Goal: Information Seeking & Learning: Learn about a topic

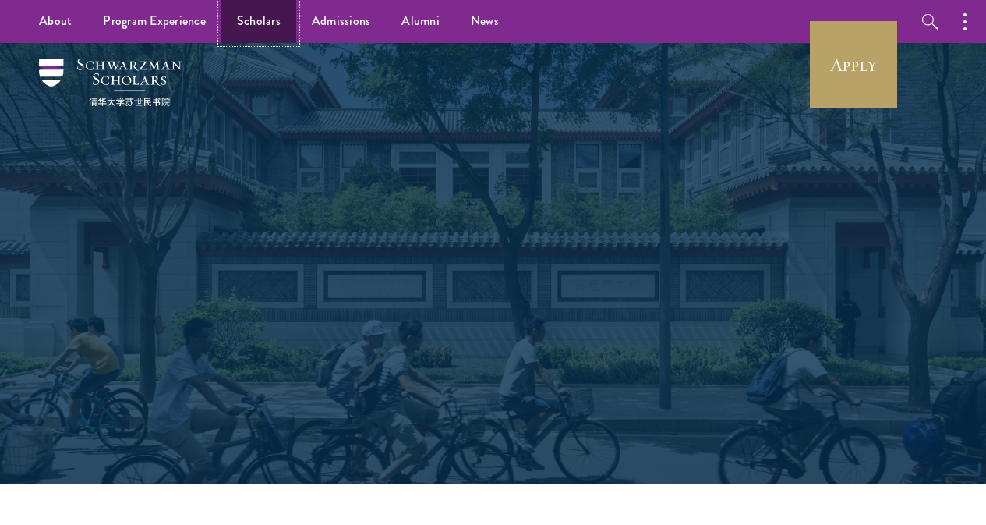
click at [268, 29] on link "Scholars" at bounding box center [258, 21] width 75 height 43
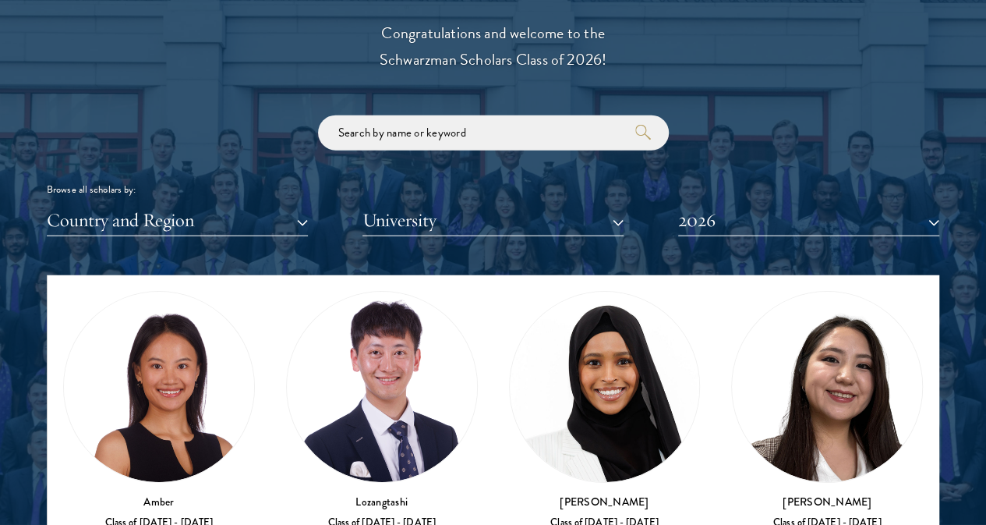
scroll to position [30, 0]
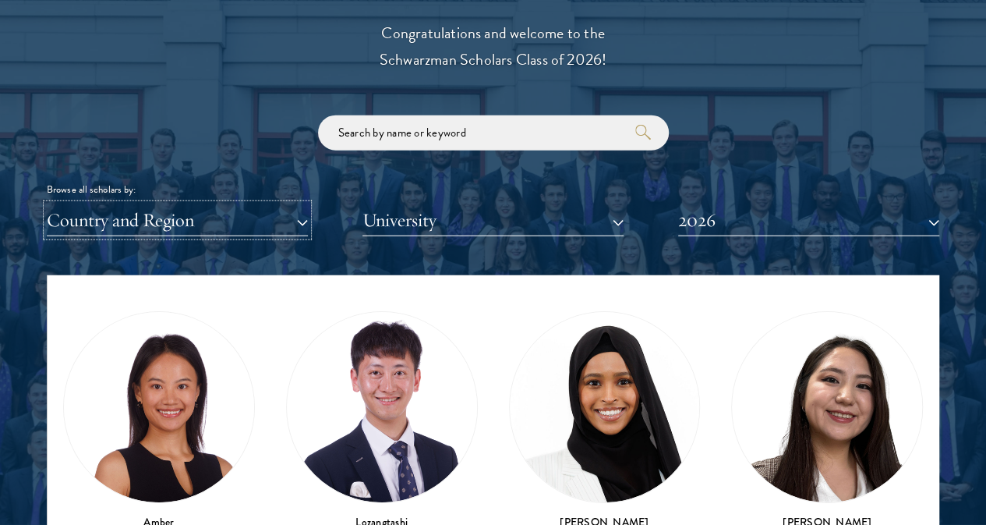
click at [206, 204] on button "Country and Region" at bounding box center [177, 220] width 261 height 32
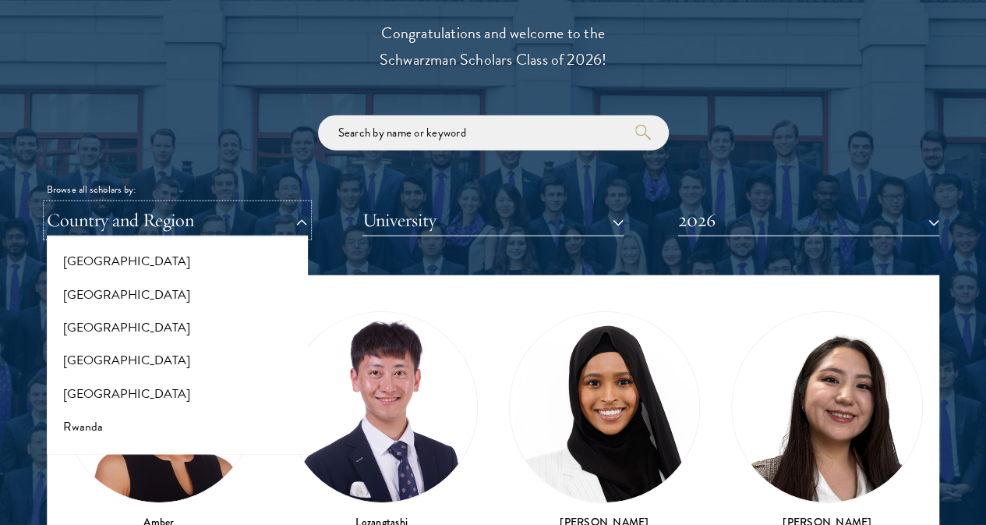
scroll to position [2679, 0]
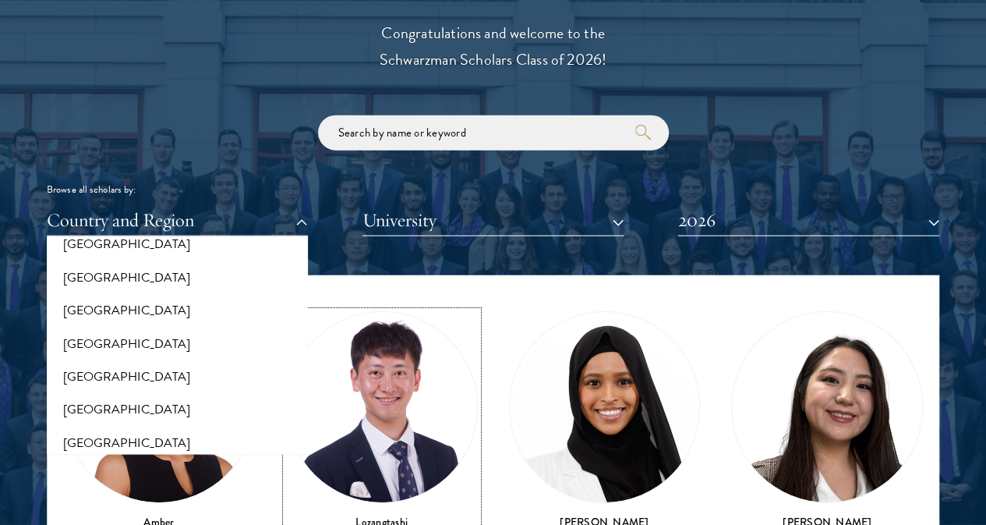
click at [351, 338] on img at bounding box center [382, 407] width 190 height 190
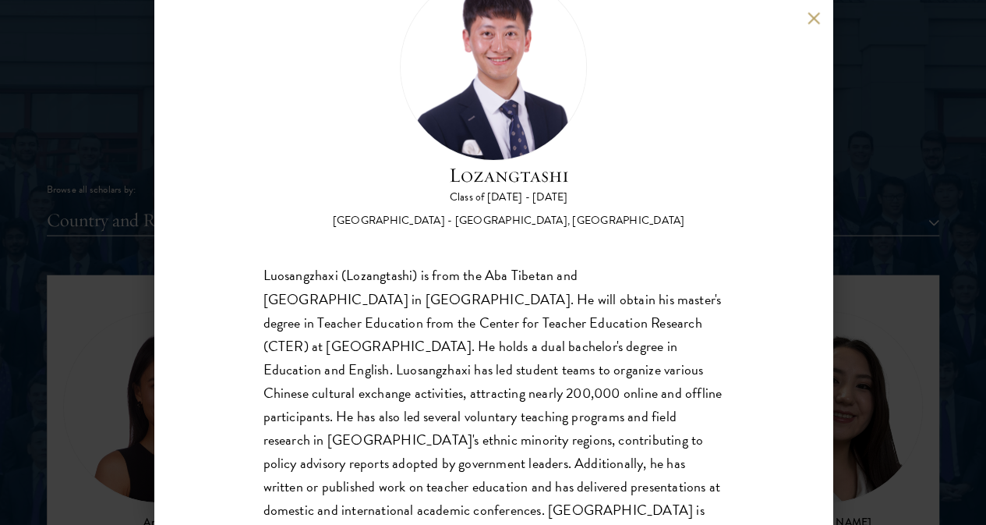
scroll to position [75, 0]
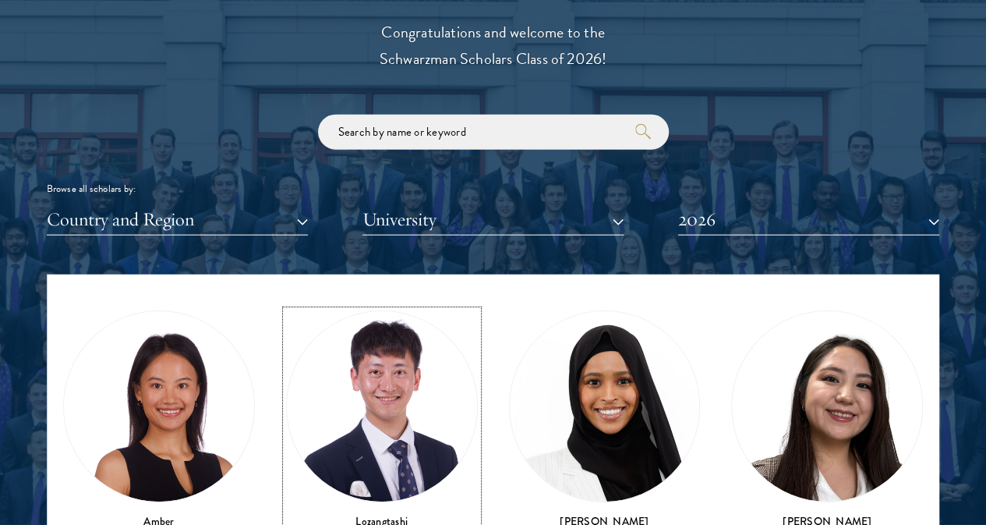
scroll to position [225, 0]
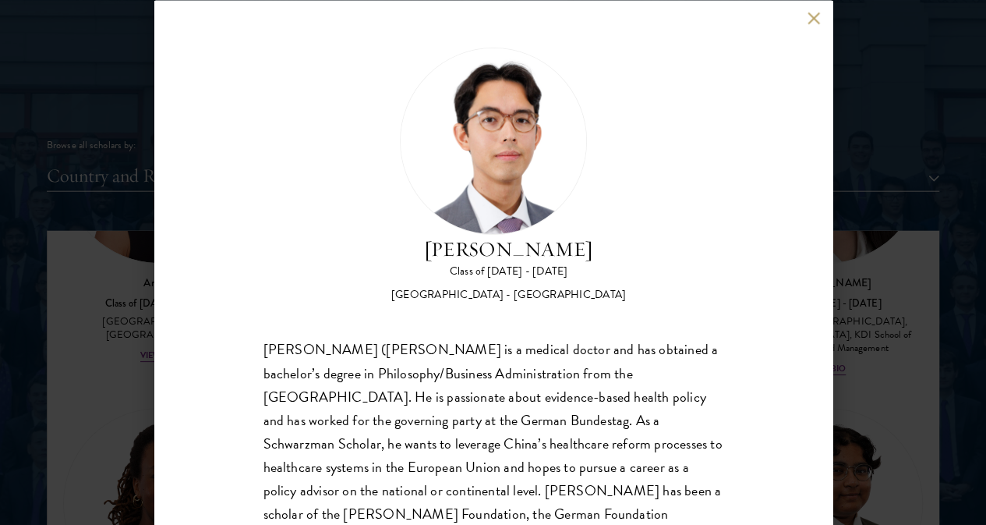
scroll to position [48, 0]
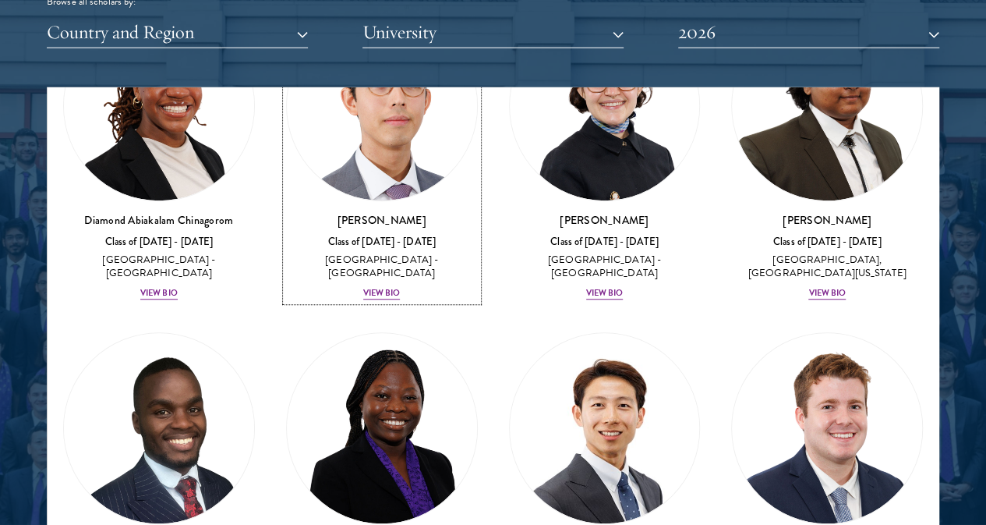
scroll to position [479, 0]
click at [510, 333] on img at bounding box center [605, 428] width 190 height 190
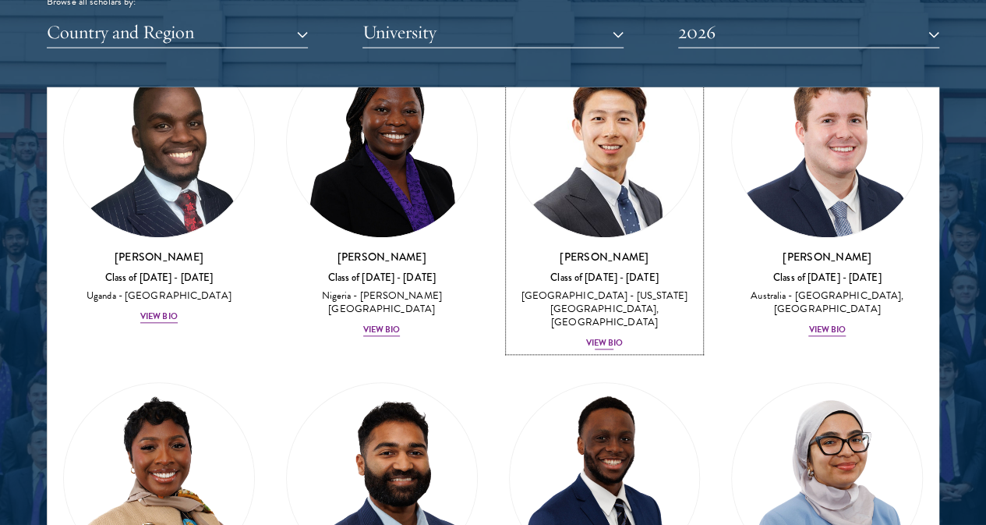
scroll to position [764, 0]
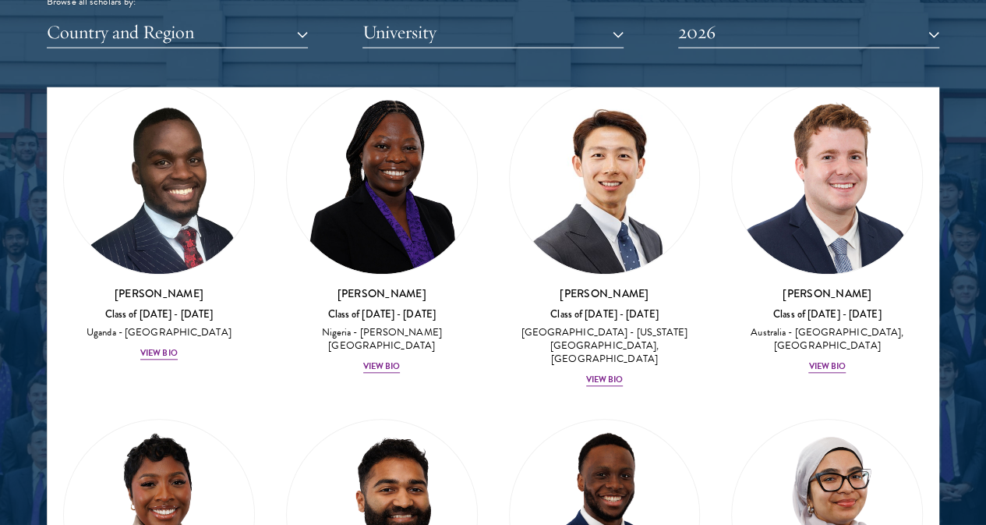
scroll to position [1946, 0]
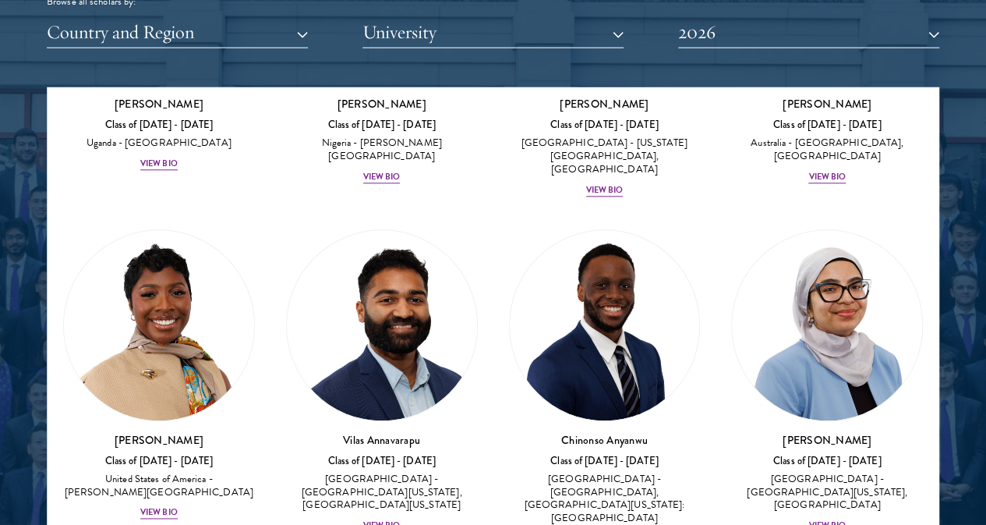
scroll to position [1122, 0]
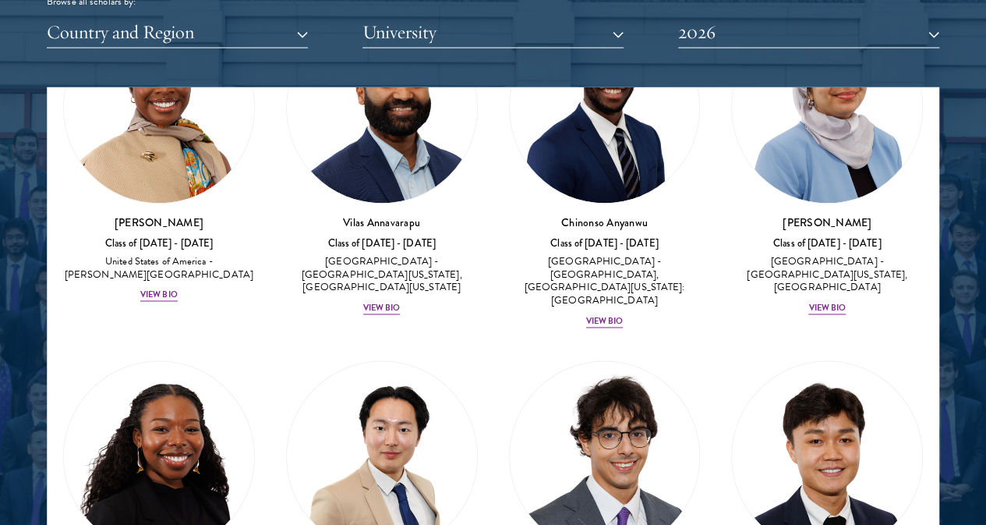
scroll to position [1422, 0]
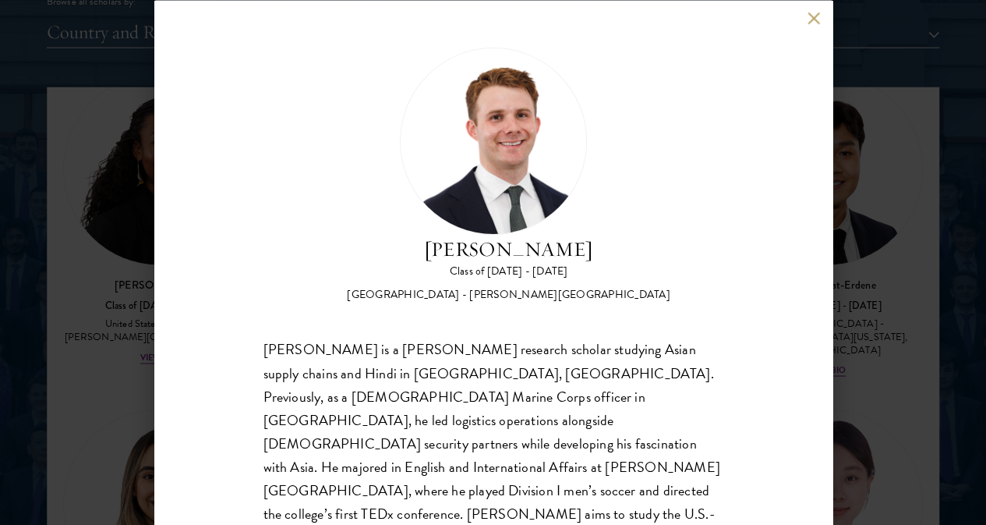
scroll to position [18, 0]
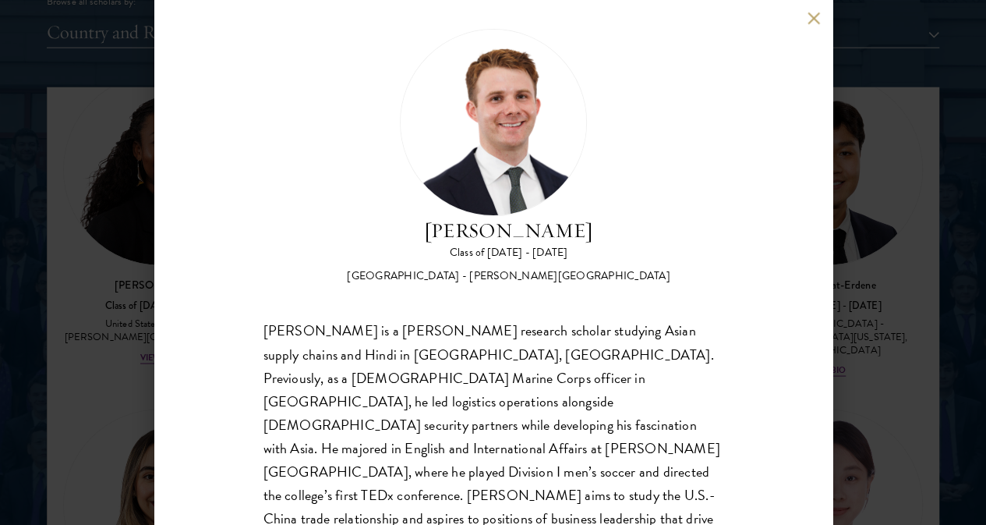
click at [768, 51] on div "[PERSON_NAME] Class of [DATE] - [DATE] [GEOGRAPHIC_DATA] - [PERSON_NAME][GEOGRA…" at bounding box center [493, 262] width 678 height 525
click at [816, 16] on button at bounding box center [814, 18] width 13 height 13
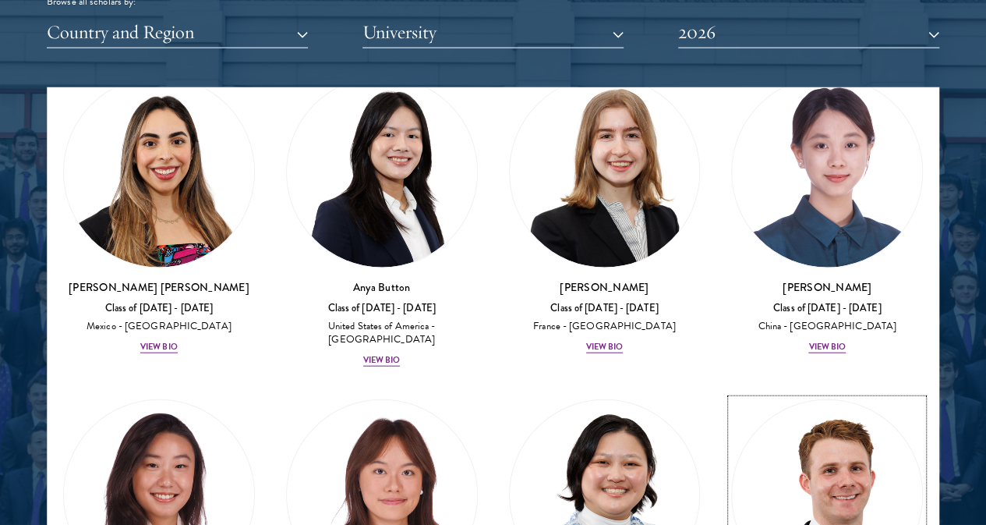
scroll to position [1755, 0]
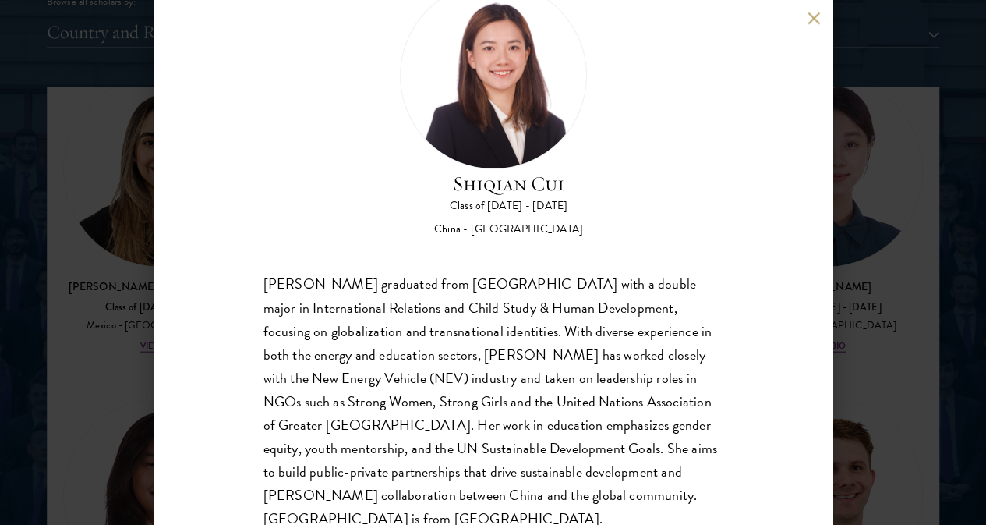
scroll to position [69, 0]
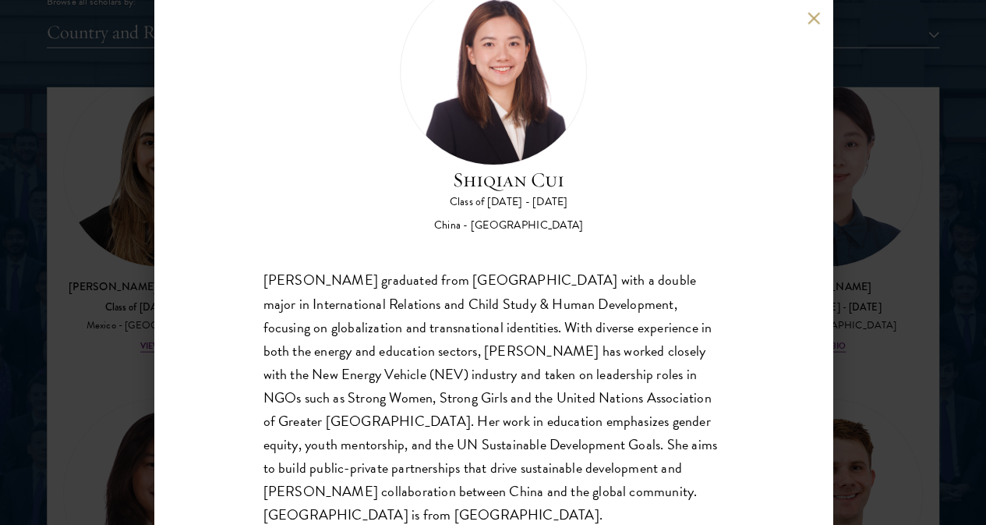
click at [890, 307] on div "[PERSON_NAME] Class of [DATE] - [DATE] [GEOGRAPHIC_DATA] - [GEOGRAPHIC_DATA] [P…" at bounding box center [493, 262] width 986 height 525
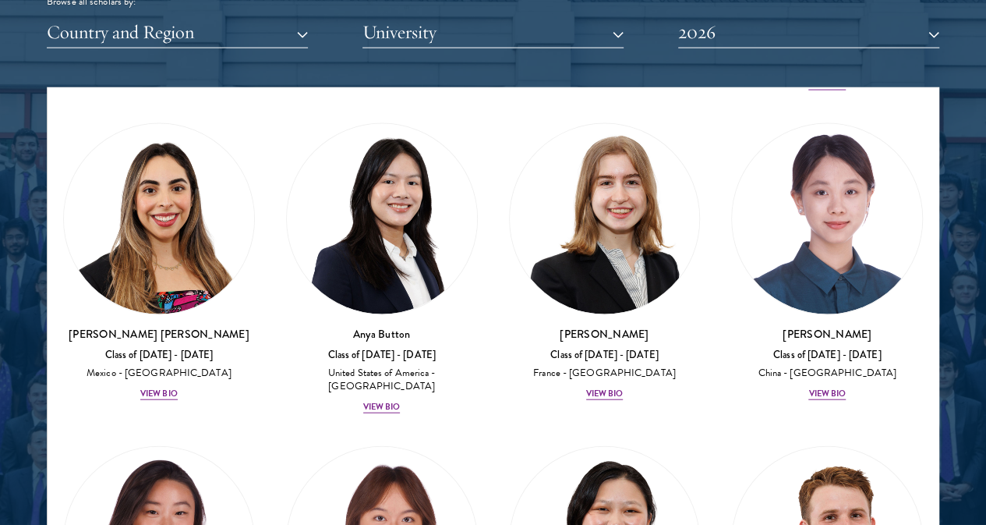
scroll to position [1826, 0]
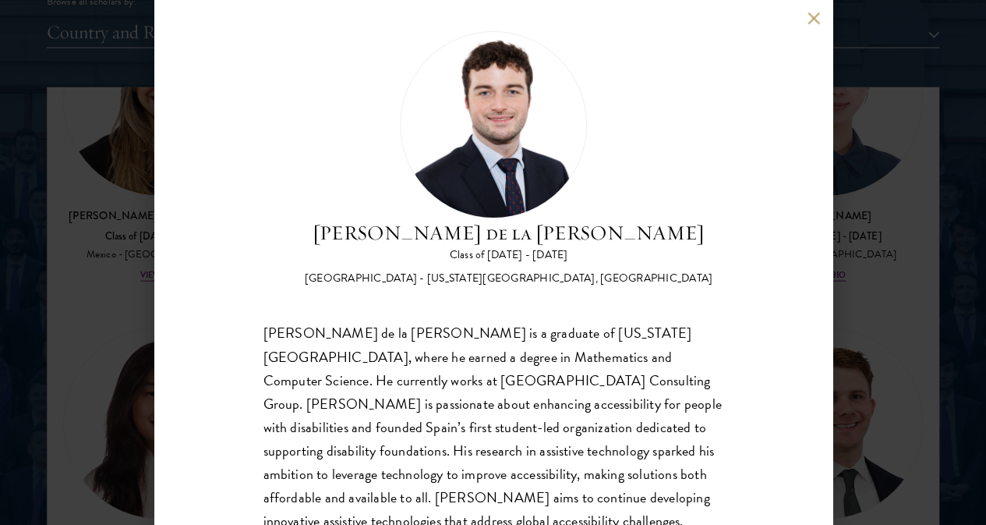
scroll to position [16, 0]
click at [801, 29] on div "[PERSON_NAME] de la [PERSON_NAME] Class of [DATE] - [DATE] [GEOGRAPHIC_DATA] - …" at bounding box center [493, 262] width 678 height 525
click at [811, 15] on button at bounding box center [814, 18] width 13 height 13
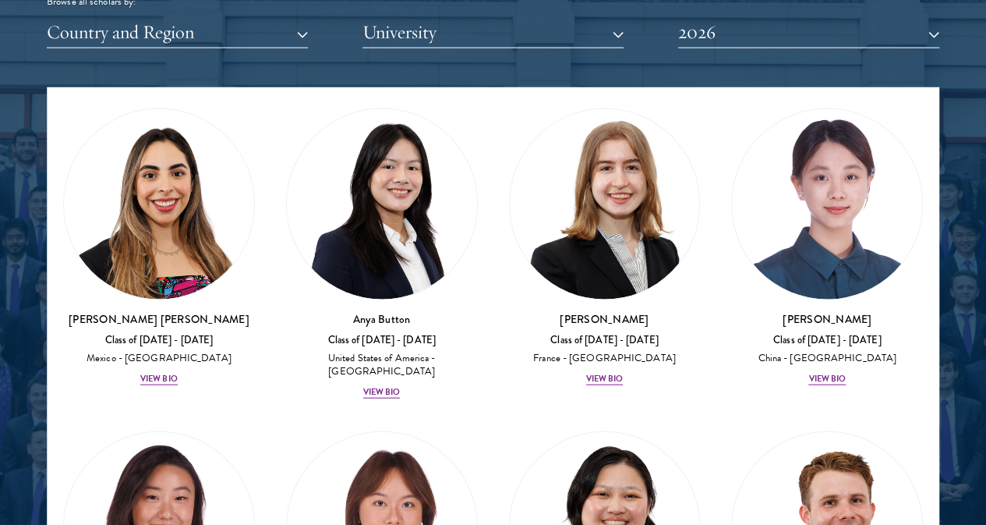
scroll to position [1722, 0]
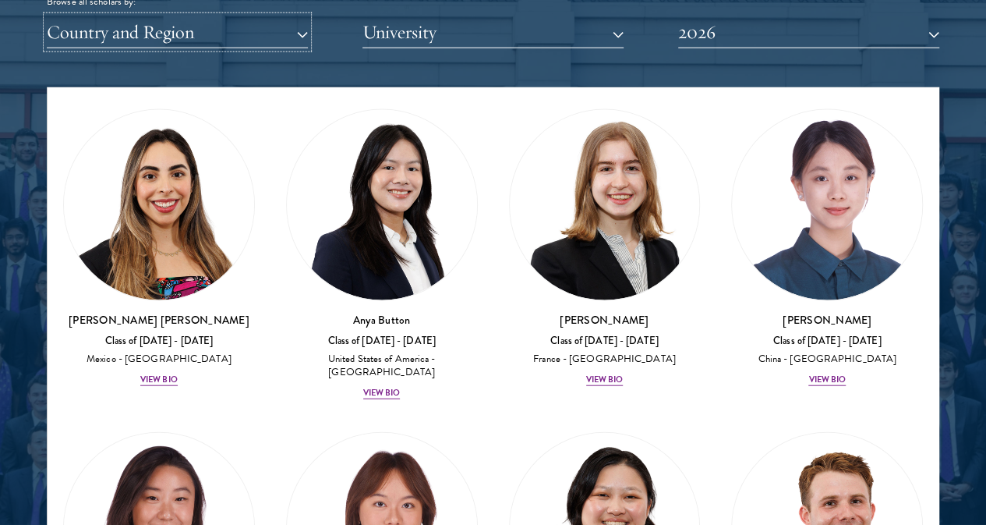
click at [290, 16] on button "Country and Region" at bounding box center [177, 32] width 261 height 32
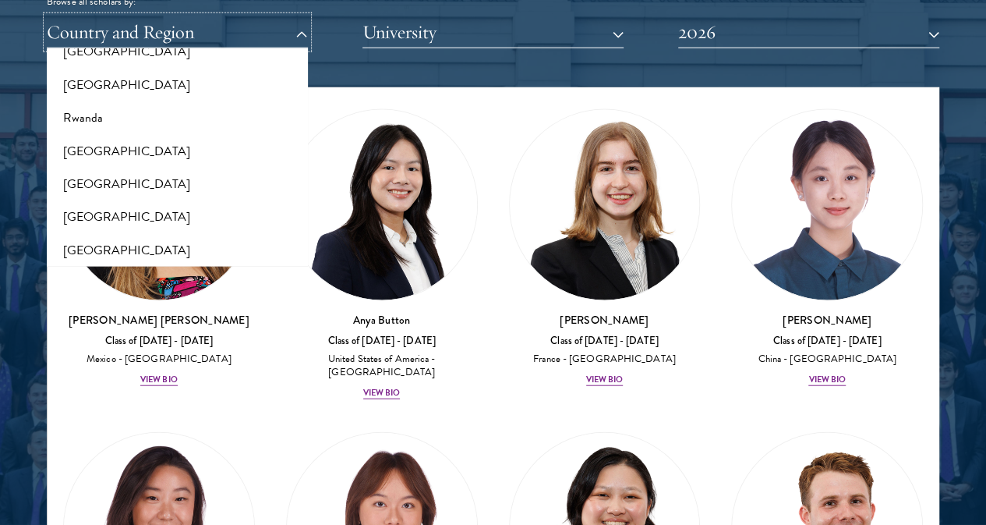
scroll to position [2518, 0]
click at [159, 168] on button "[GEOGRAPHIC_DATA]" at bounding box center [177, 184] width 252 height 33
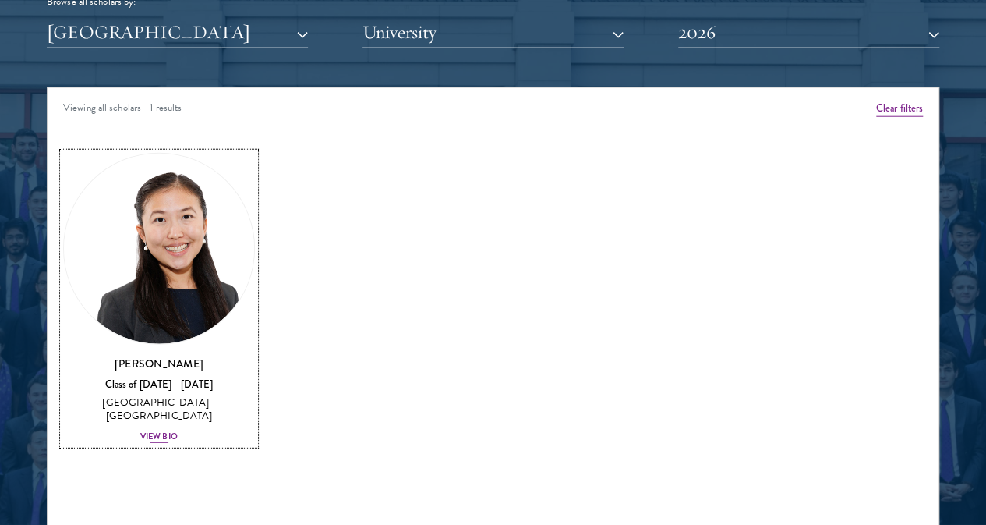
click at [200, 200] on img at bounding box center [159, 249] width 190 height 190
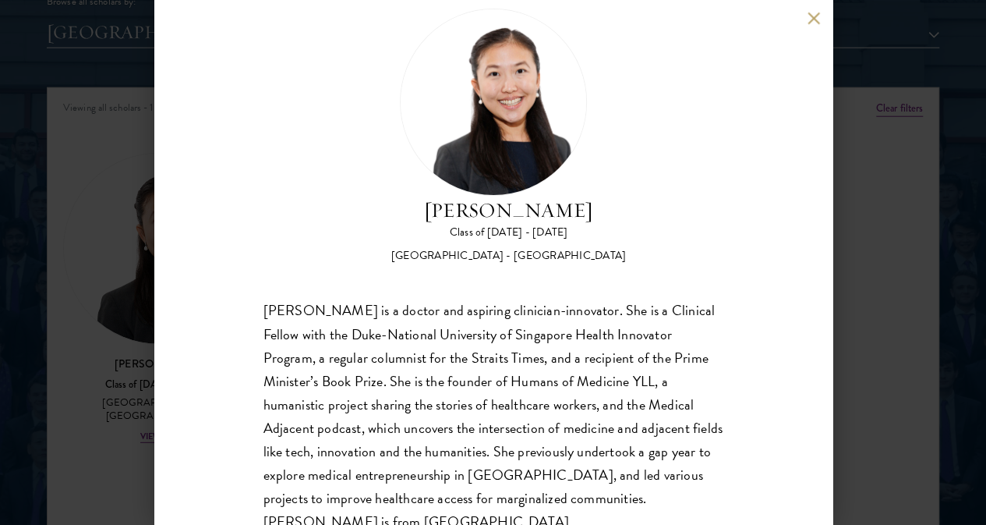
scroll to position [41, 0]
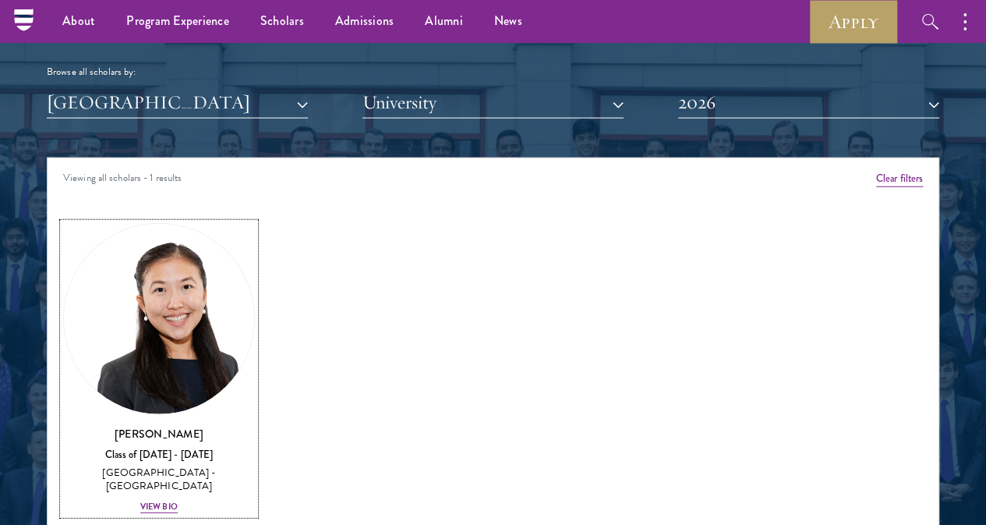
scroll to position [1875, 0]
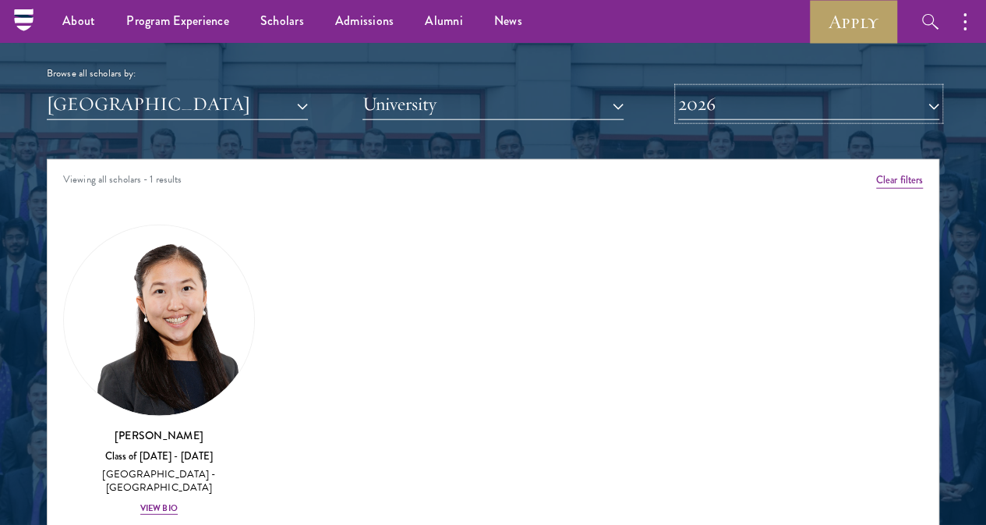
click at [738, 88] on button "2026" at bounding box center [808, 104] width 261 height 32
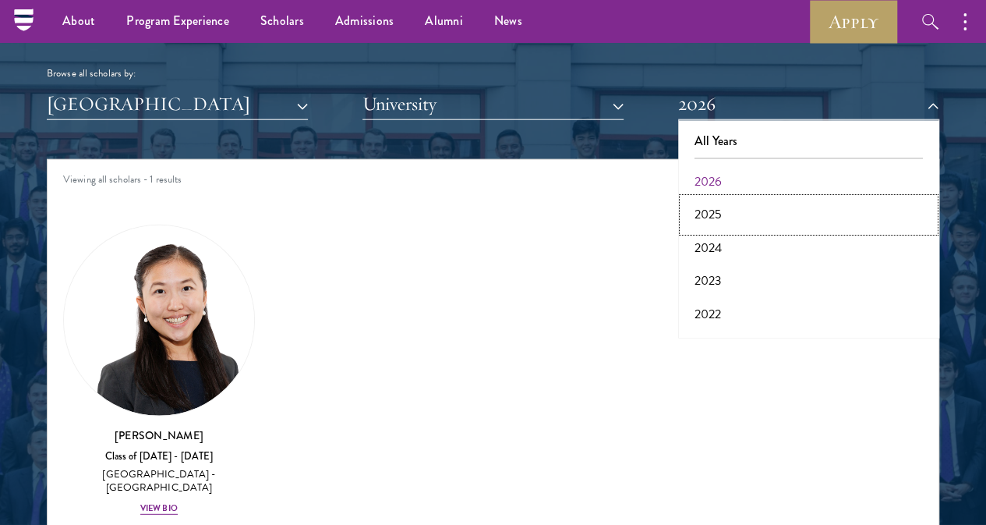
click at [708, 198] on button "2025" at bounding box center [809, 214] width 252 height 33
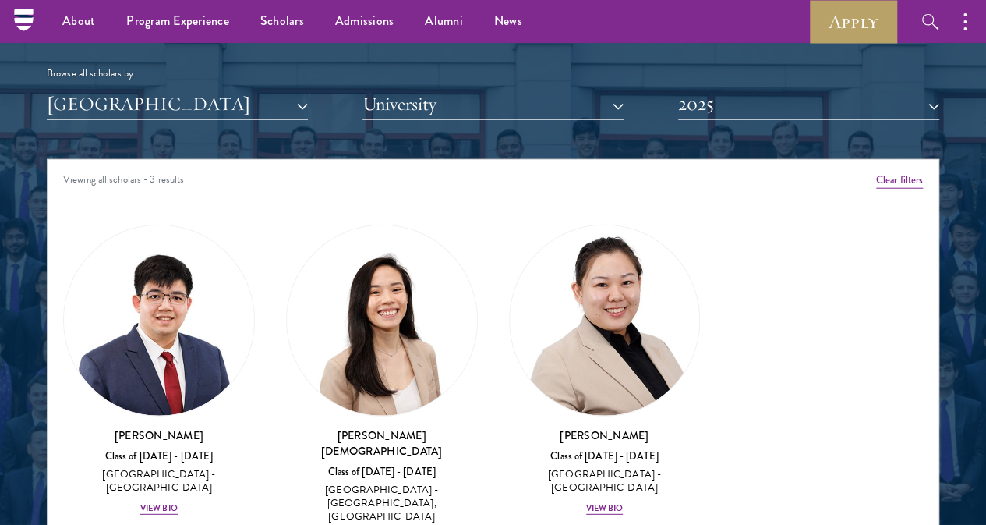
click at [124, 271] on div "[PERSON_NAME] Class of [DATE] - [DATE] [GEOGRAPHIC_DATA] - [GEOGRAPHIC_DATA] Vi…" at bounding box center [159, 370] width 223 height 323
click at [206, 254] on img at bounding box center [159, 320] width 190 height 190
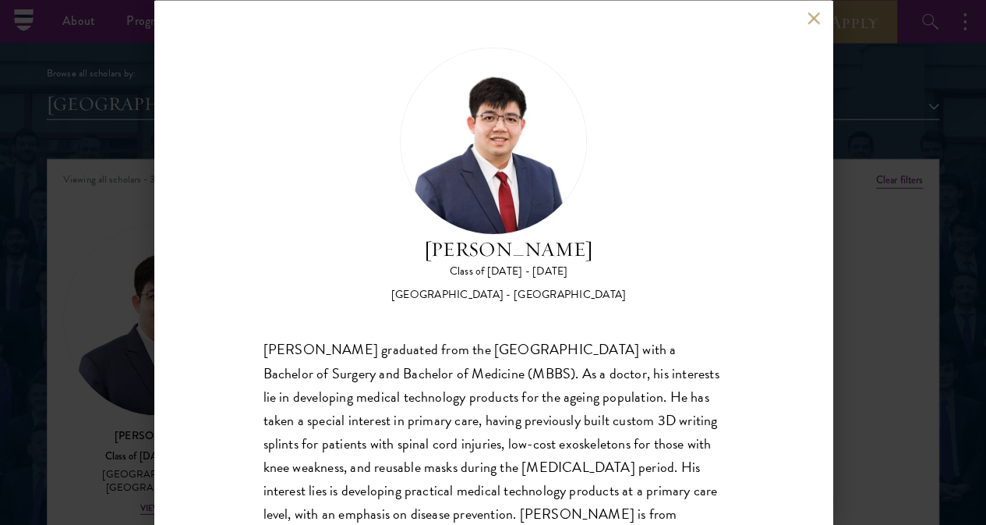
scroll to position [23, 0]
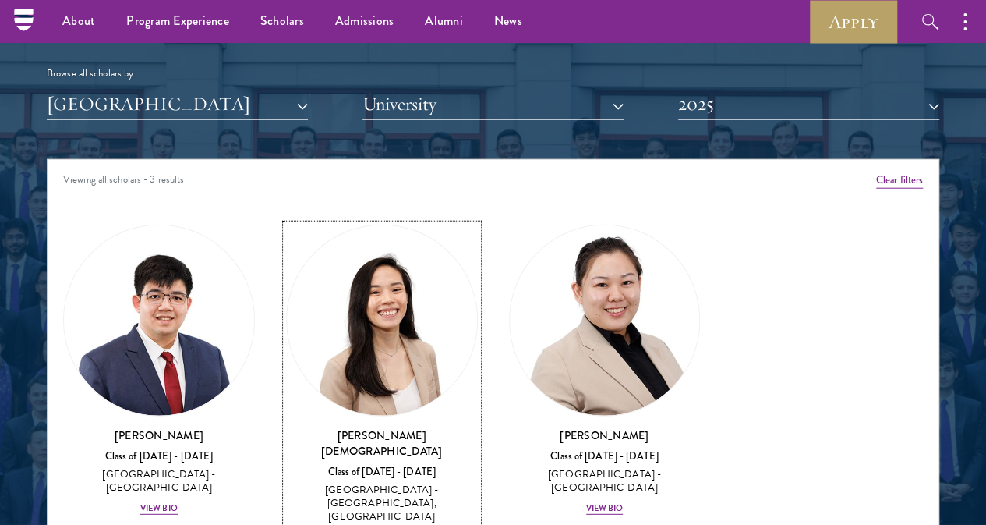
click at [373, 291] on img at bounding box center [382, 320] width 190 height 190
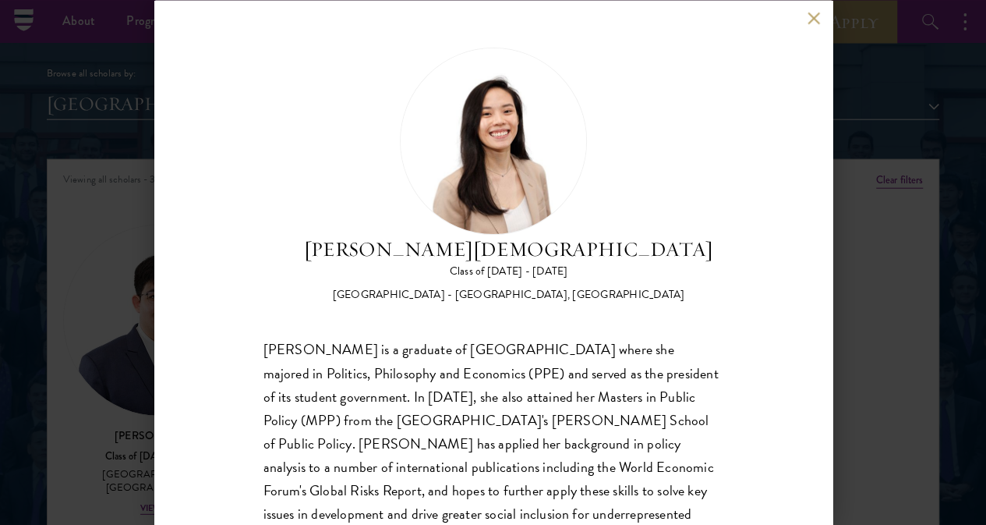
scroll to position [23, 0]
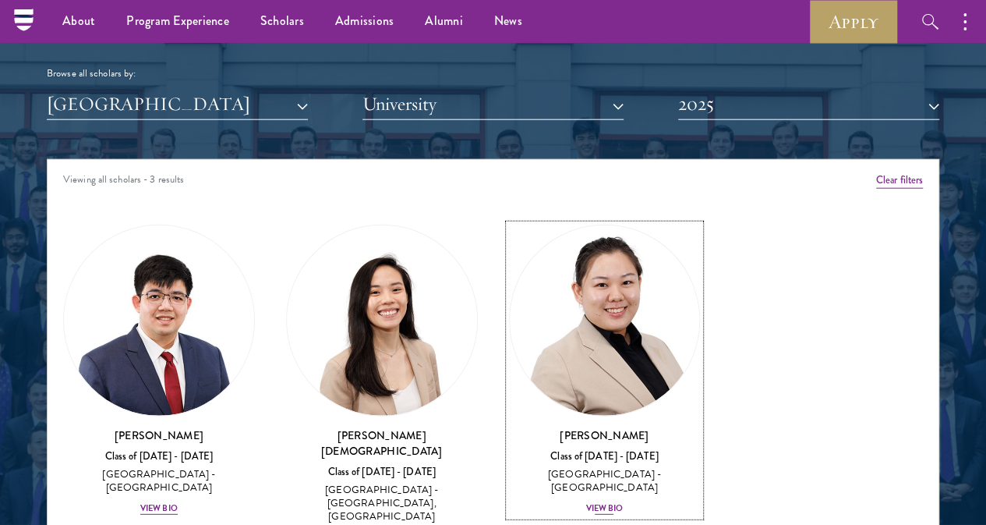
click at [509, 306] on link "[PERSON_NAME] Class of [DATE] - [DATE] [GEOGRAPHIC_DATA] - [GEOGRAPHIC_DATA] Vi…" at bounding box center [605, 371] width 192 height 292
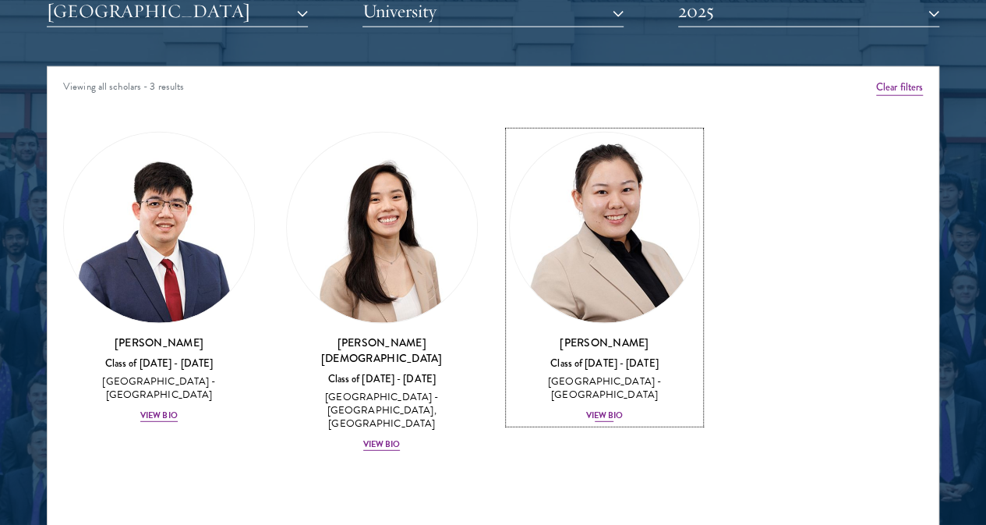
scroll to position [1970, 0]
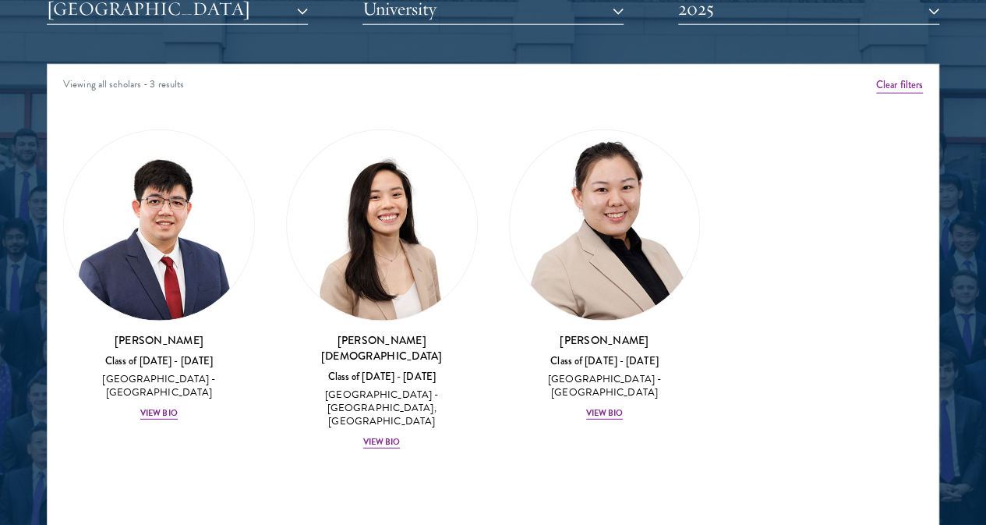
click at [614, 271] on div "Amber Class of [DATE] - [DATE] [GEOGRAPHIC_DATA] - [GEOGRAPHIC_DATA] View Bio C…" at bounding box center [493, 294] width 891 height 373
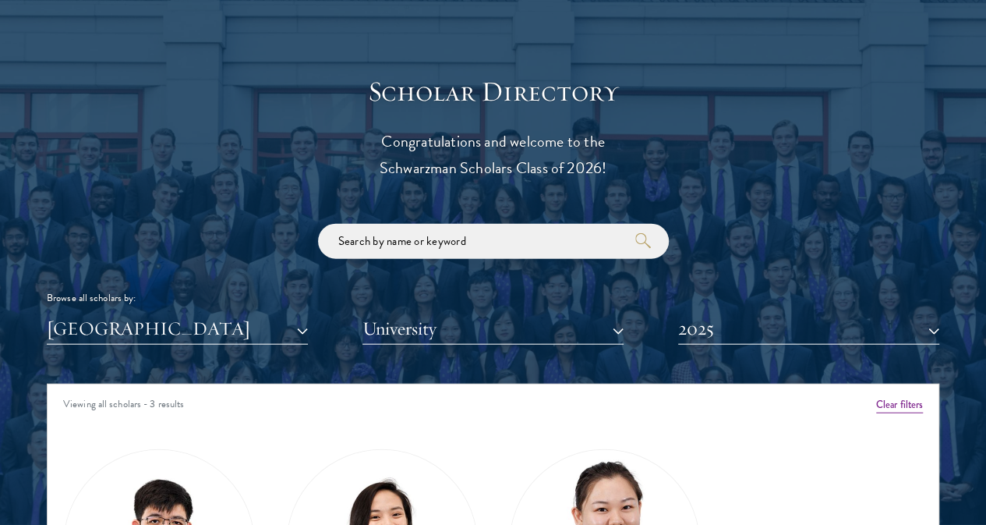
scroll to position [1839, 0]
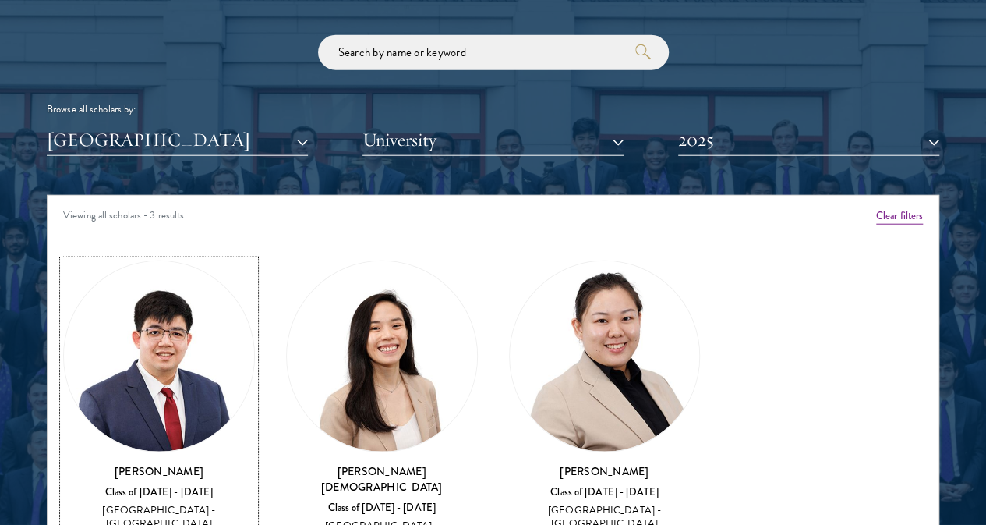
click at [193, 271] on img at bounding box center [159, 356] width 190 height 190
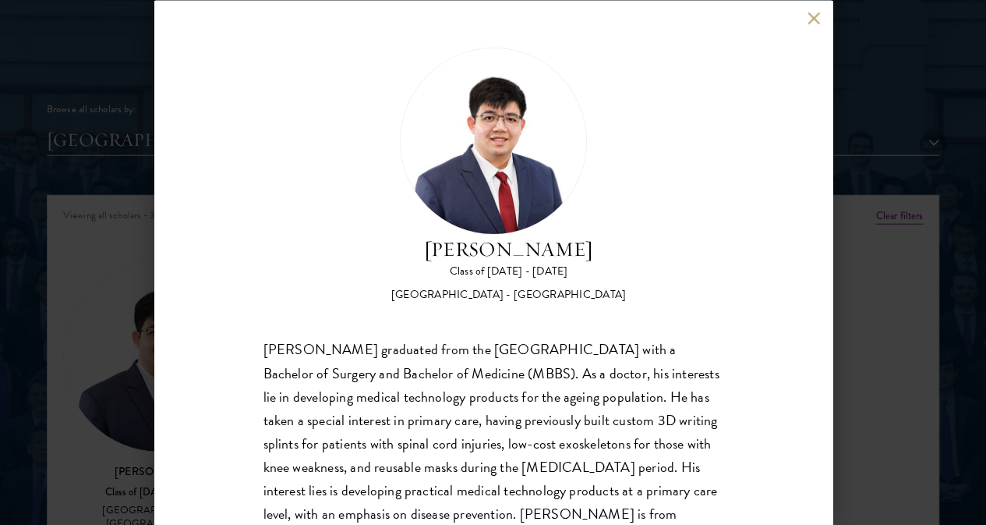
click at [884, 359] on div "[PERSON_NAME] Class of [DATE] - [DATE] [GEOGRAPHIC_DATA] - [GEOGRAPHIC_DATA] [P…" at bounding box center [493, 262] width 986 height 525
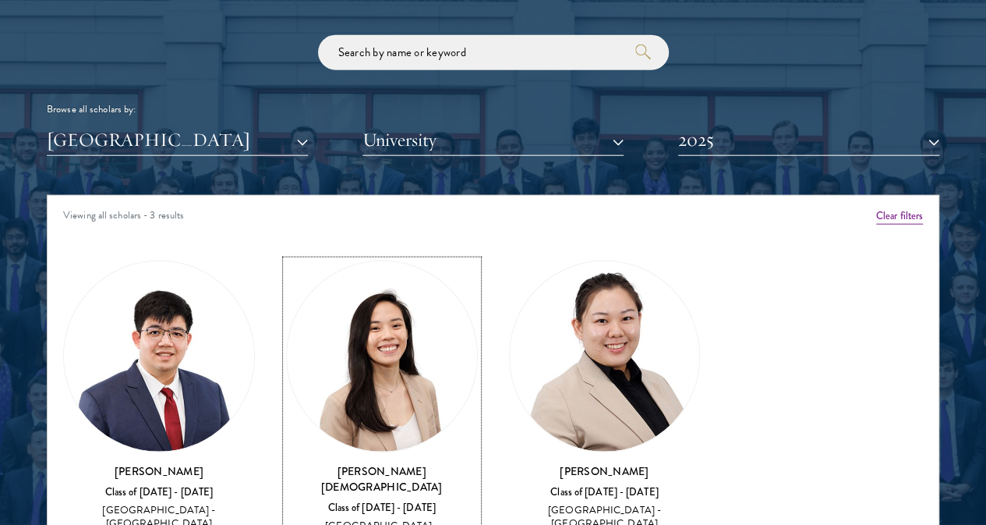
click at [299, 308] on img at bounding box center [382, 356] width 190 height 190
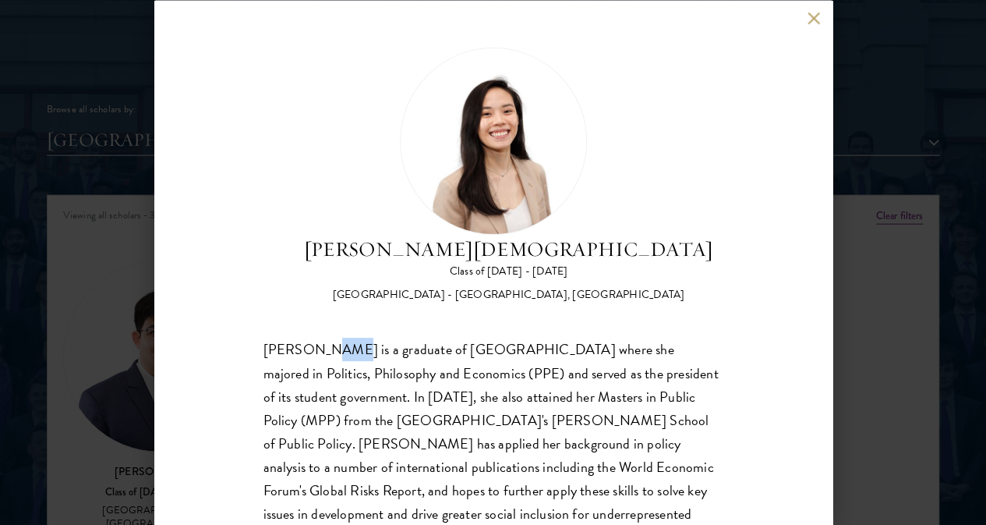
drag, startPoint x: 321, startPoint y: 253, endPoint x: 352, endPoint y: 262, distance: 32.4
click at [343, 257] on div "[PERSON_NAME] Class of [DATE] - [DATE] [GEOGRAPHIC_DATA] - [GEOGRAPHIC_DATA], […" at bounding box center [494, 297] width 460 height 501
click at [382, 338] on div "[PERSON_NAME] is a graduate of [GEOGRAPHIC_DATA] where she majored in Politics,…" at bounding box center [494, 443] width 460 height 211
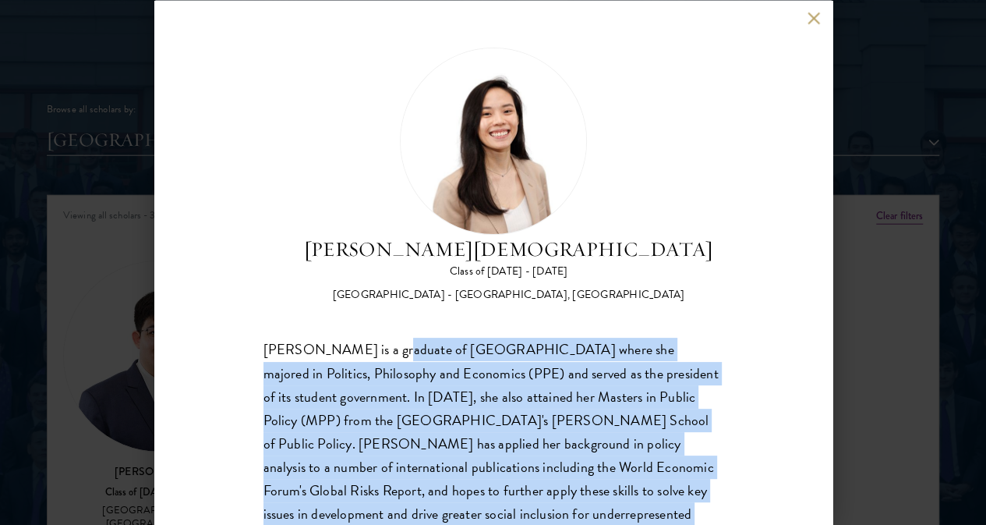
drag, startPoint x: 382, startPoint y: 280, endPoint x: 624, endPoint y: 490, distance: 320.1
click at [624, 490] on div "[PERSON_NAME] is a graduate of [GEOGRAPHIC_DATA] where she majored in Politics,…" at bounding box center [494, 443] width 460 height 211
click at [622, 490] on div "[PERSON_NAME] is a graduate of [GEOGRAPHIC_DATA] where she majored in Politics,…" at bounding box center [494, 443] width 460 height 211
click at [568, 456] on div "[PERSON_NAME] is a graduate of [GEOGRAPHIC_DATA] where she majored in Politics,…" at bounding box center [494, 443] width 460 height 211
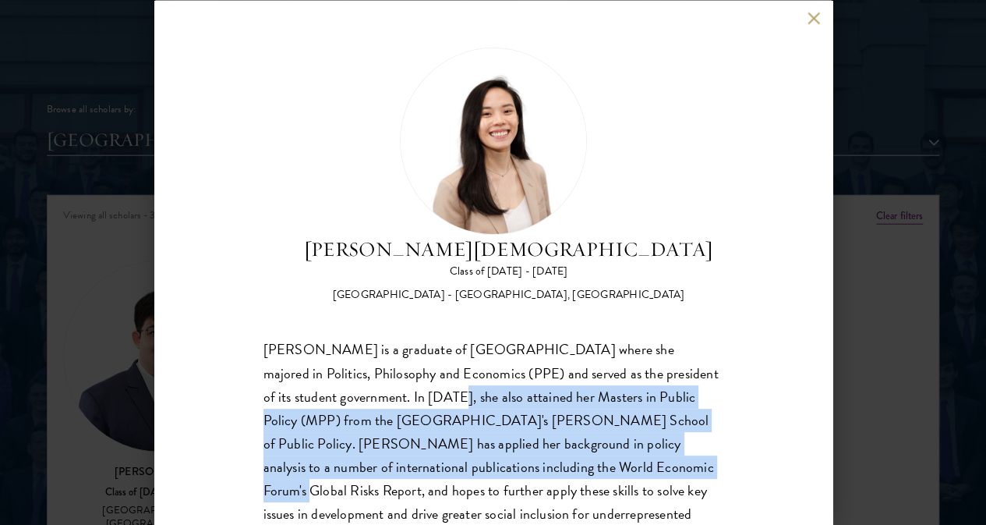
drag, startPoint x: 454, startPoint y: 337, endPoint x: 702, endPoint y: 420, distance: 261.6
click at [702, 420] on div "[PERSON_NAME] is a graduate of [GEOGRAPHIC_DATA] where she majored in Politics,…" at bounding box center [494, 443] width 460 height 211
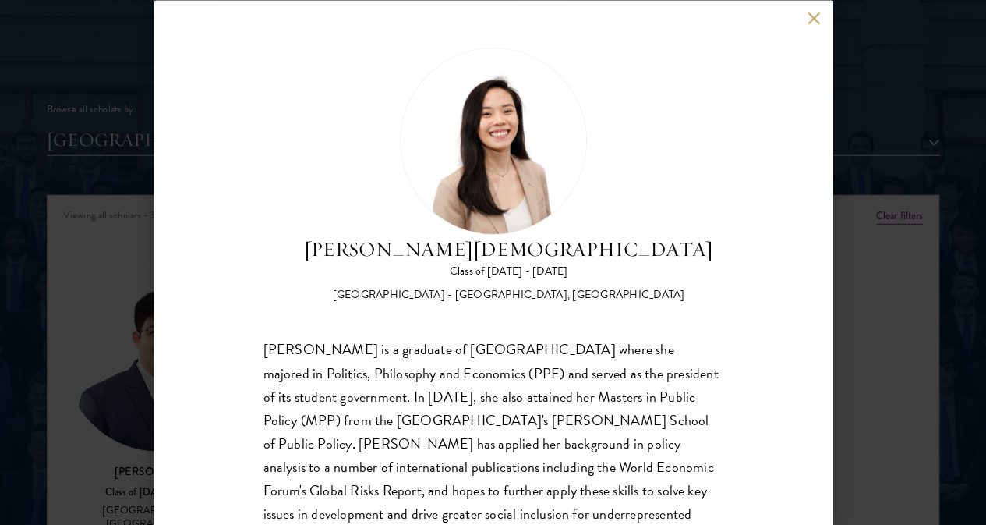
click at [678, 456] on div "[PERSON_NAME] is a graduate of [GEOGRAPHIC_DATA] where she majored in Politics,…" at bounding box center [494, 443] width 460 height 211
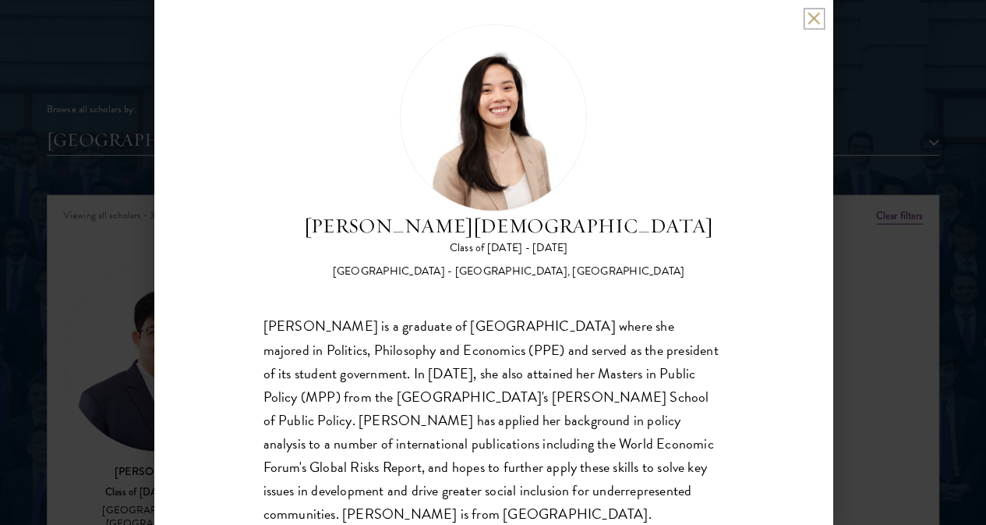
click at [815, 16] on button at bounding box center [814, 18] width 13 height 13
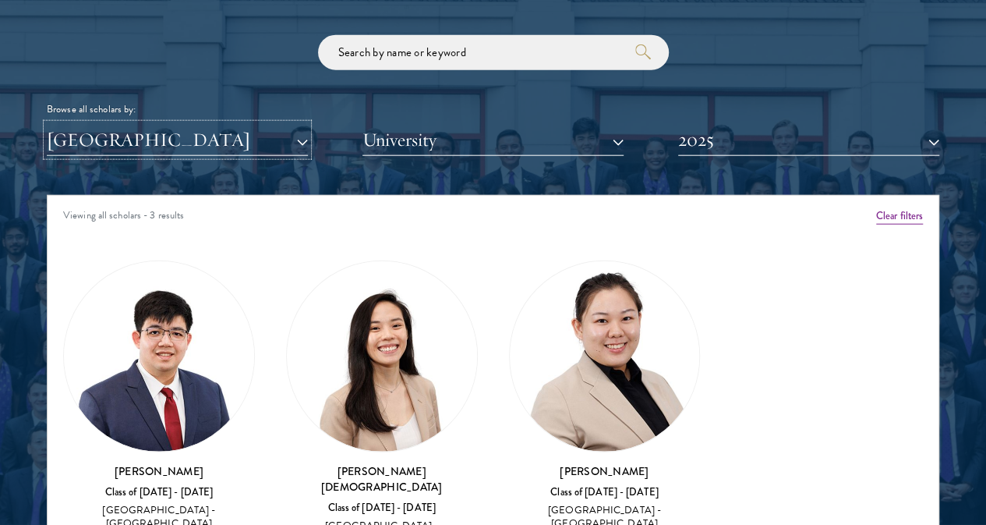
click at [239, 124] on button "[GEOGRAPHIC_DATA]" at bounding box center [177, 140] width 261 height 32
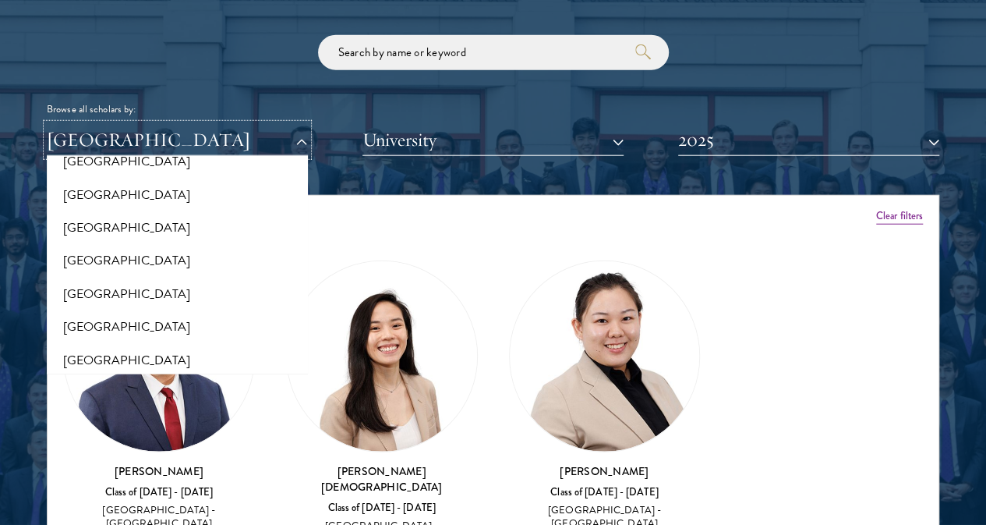
scroll to position [0, 0]
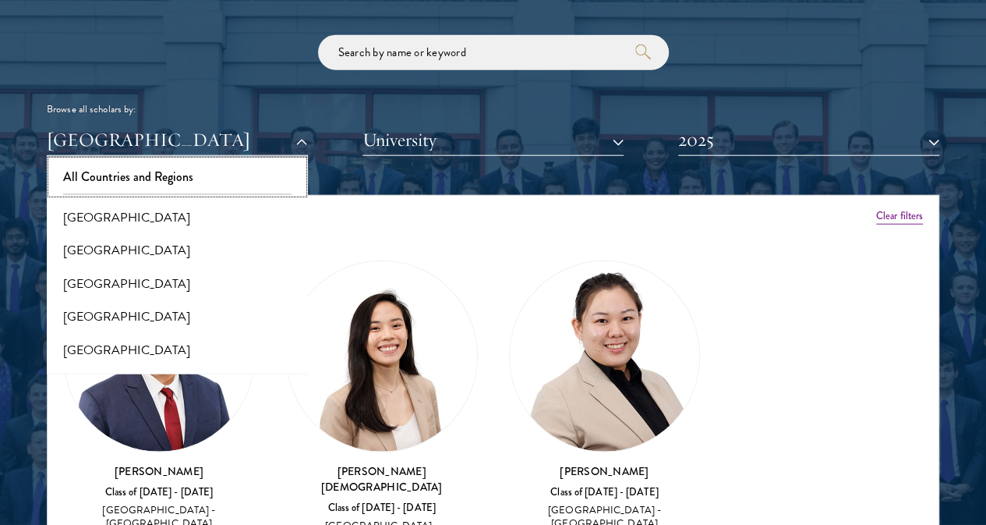
click at [188, 161] on button "All Countries and Regions" at bounding box center [177, 177] width 252 height 33
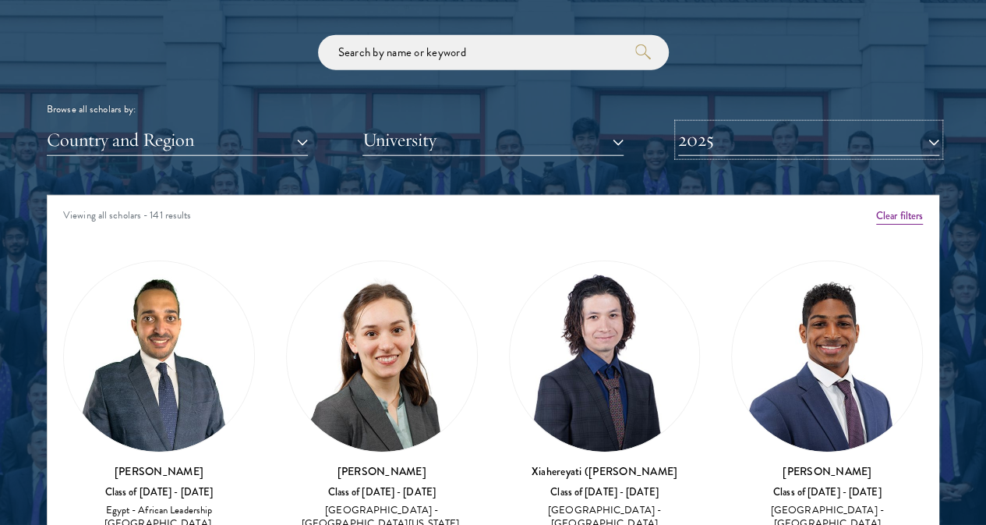
click at [765, 124] on button "2025" at bounding box center [808, 140] width 261 height 32
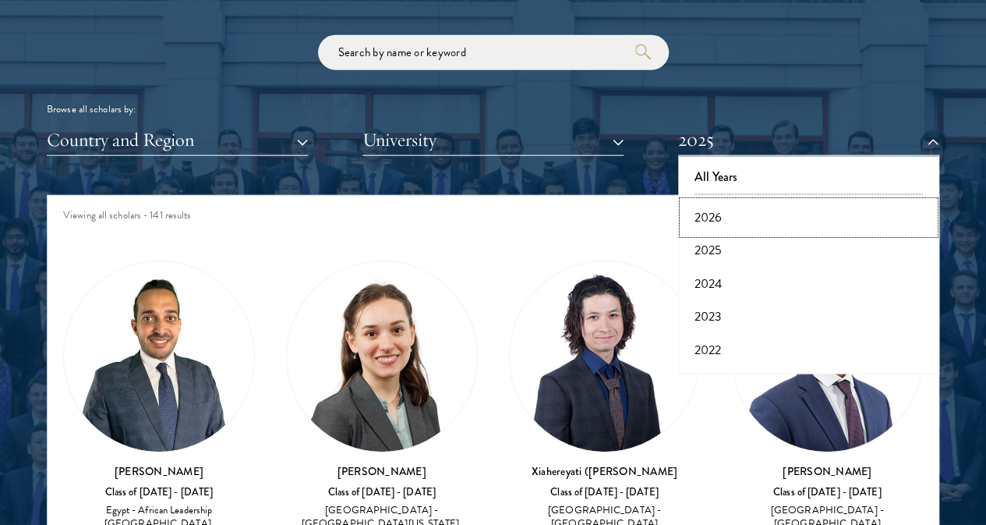
click at [700, 201] on button "2026" at bounding box center [809, 217] width 252 height 33
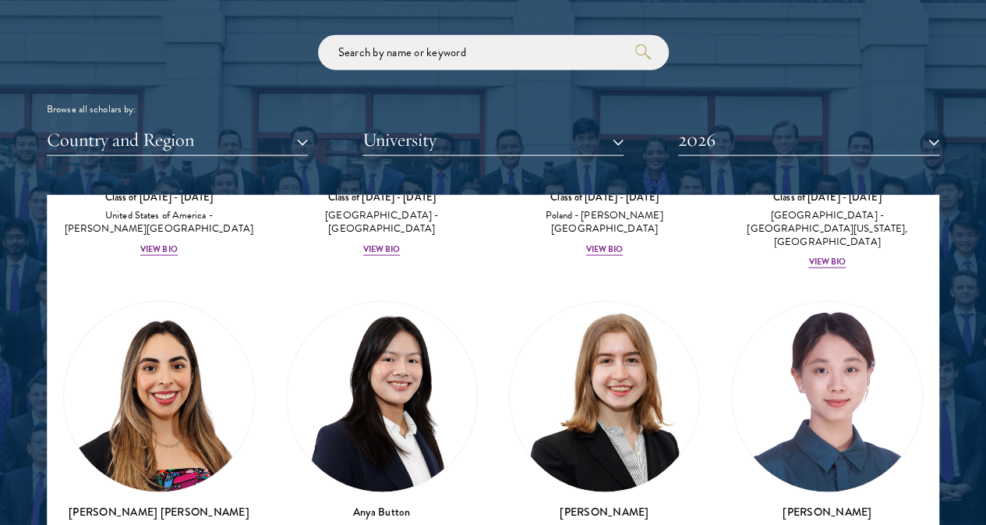
scroll to position [1701, 0]
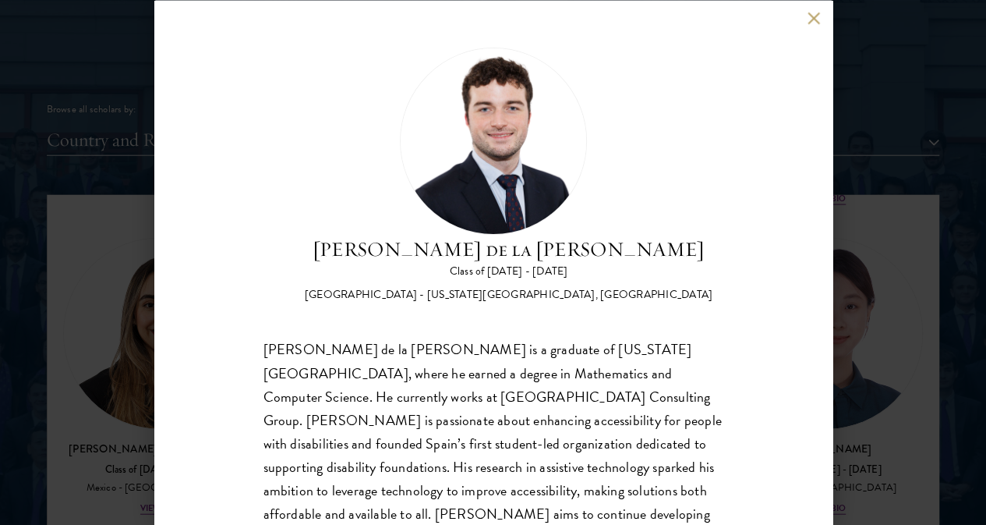
click at [816, 23] on button at bounding box center [814, 18] width 13 height 13
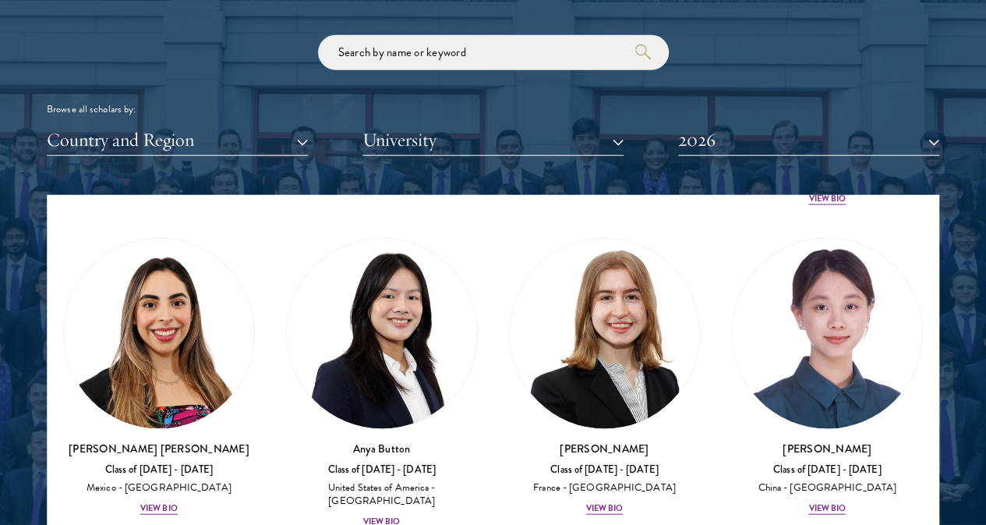
scroll to position [1843, 0]
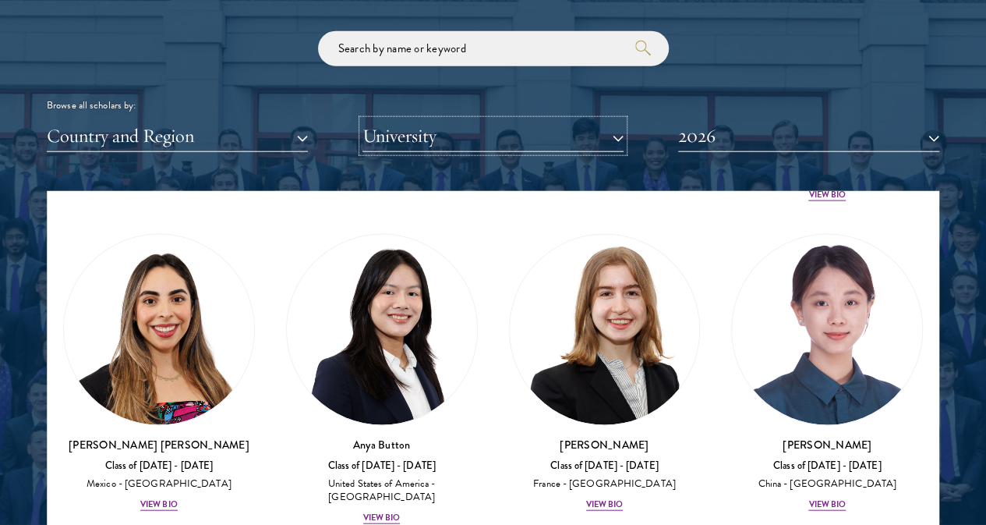
click at [428, 120] on button "University" at bounding box center [493, 136] width 261 height 32
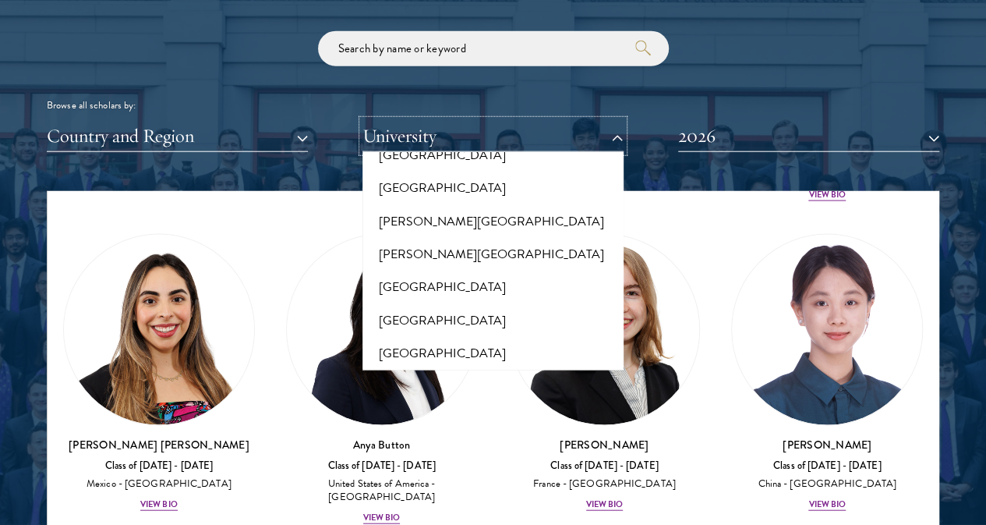
scroll to position [5026, 0]
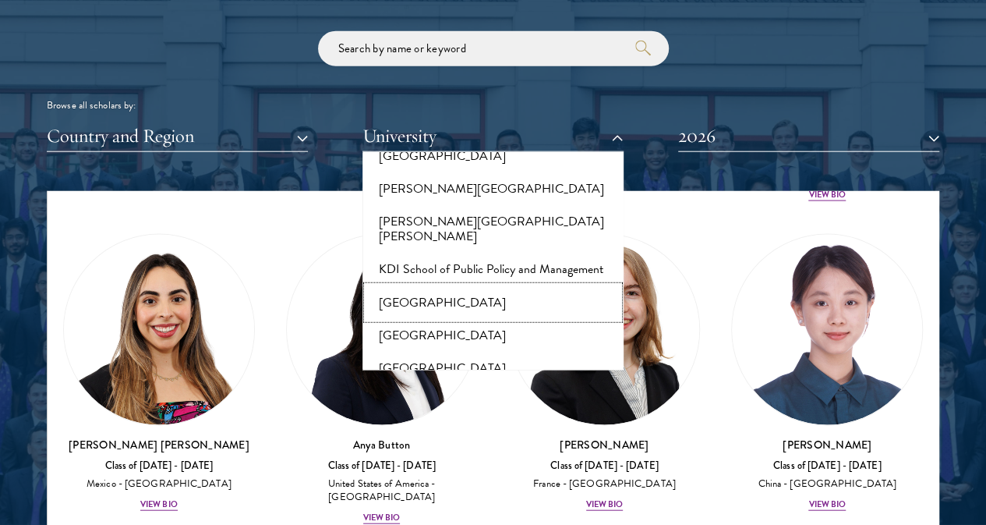
click at [440, 286] on button "[GEOGRAPHIC_DATA]" at bounding box center [493, 302] width 252 height 33
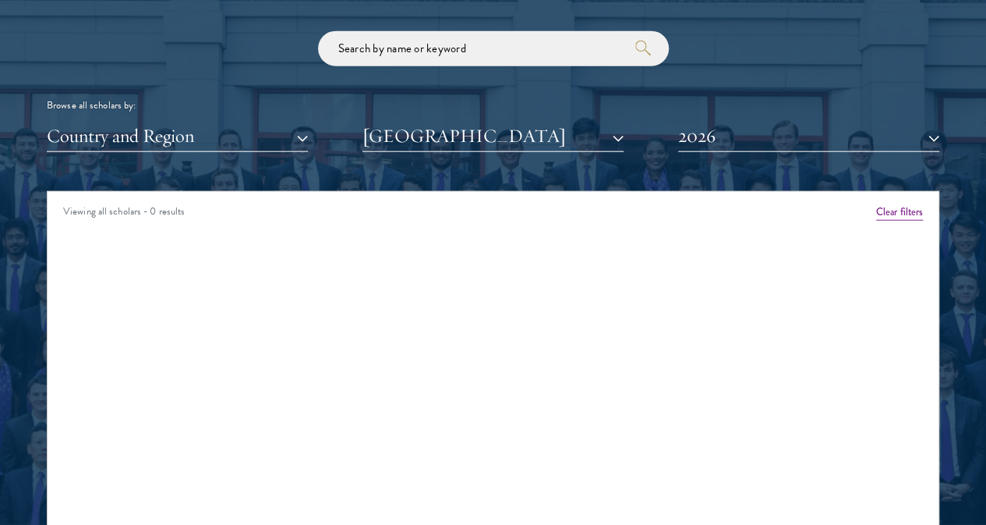
click at [440, 131] on div "Scholar Directory Congratulations and welcome to the Schwarzman Scholars Class …" at bounding box center [493, 270] width 893 height 777
click at [721, 120] on button "2026" at bounding box center [808, 136] width 261 height 32
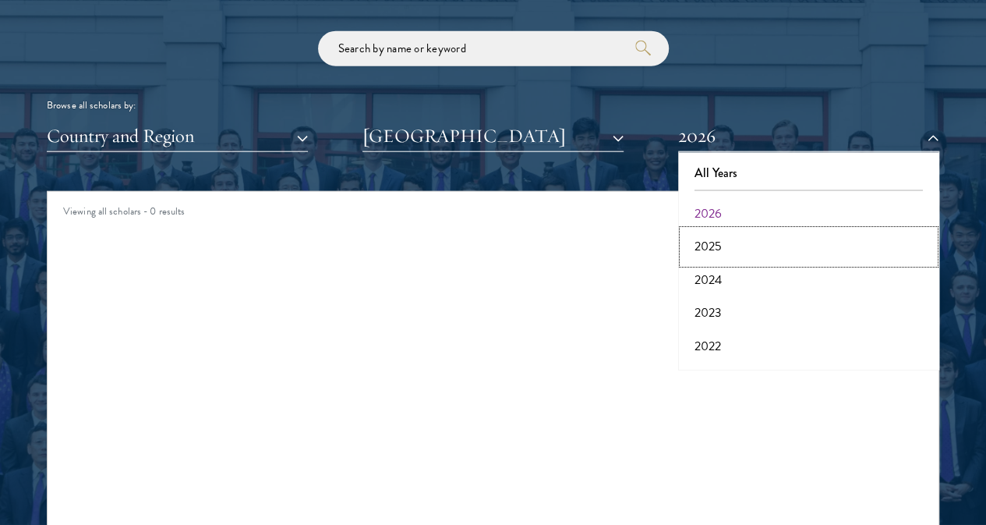
click at [699, 230] on button "2025" at bounding box center [809, 246] width 252 height 33
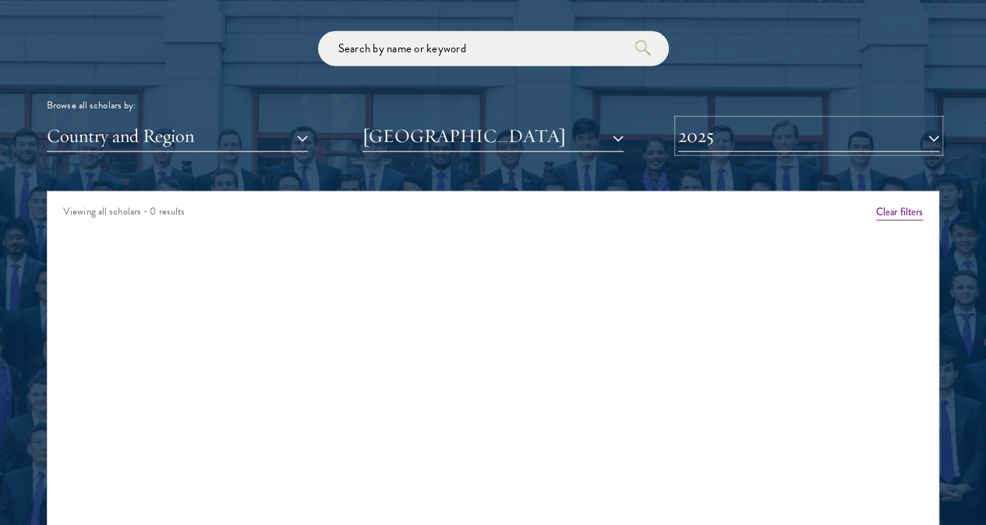
click at [691, 120] on button "2025" at bounding box center [808, 136] width 261 height 32
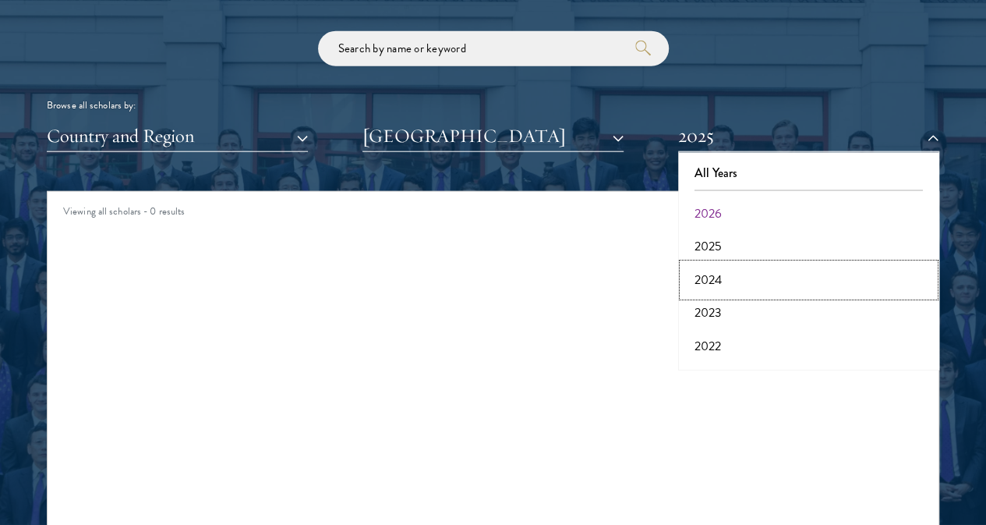
click at [698, 264] on button "2024" at bounding box center [809, 280] width 252 height 33
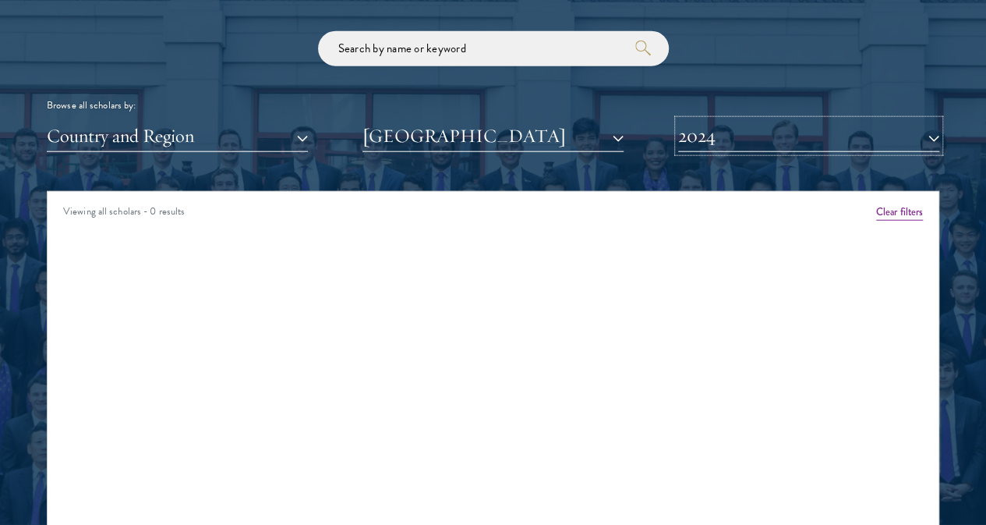
click at [708, 120] on button "2024" at bounding box center [808, 136] width 261 height 32
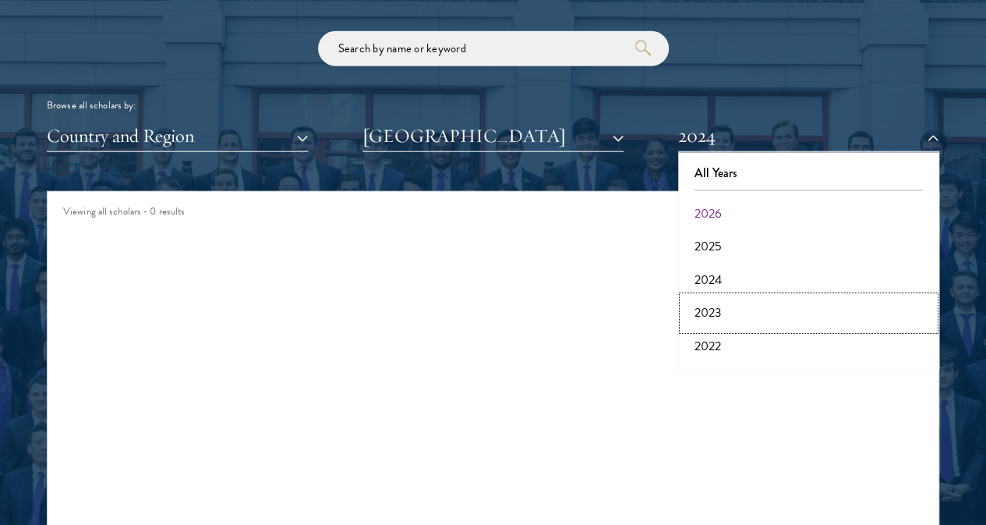
click at [693, 296] on button "2023" at bounding box center [809, 312] width 252 height 33
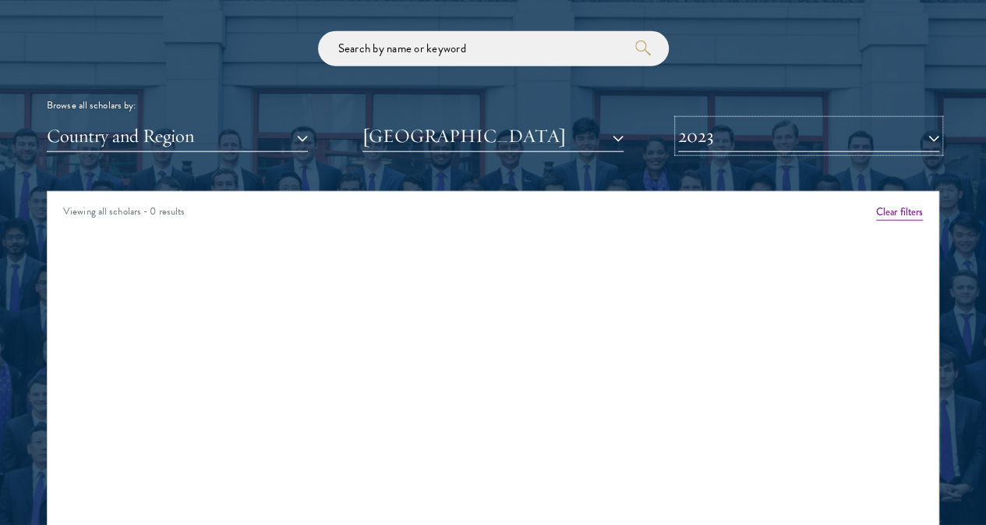
click at [702, 120] on button "2023" at bounding box center [808, 136] width 261 height 32
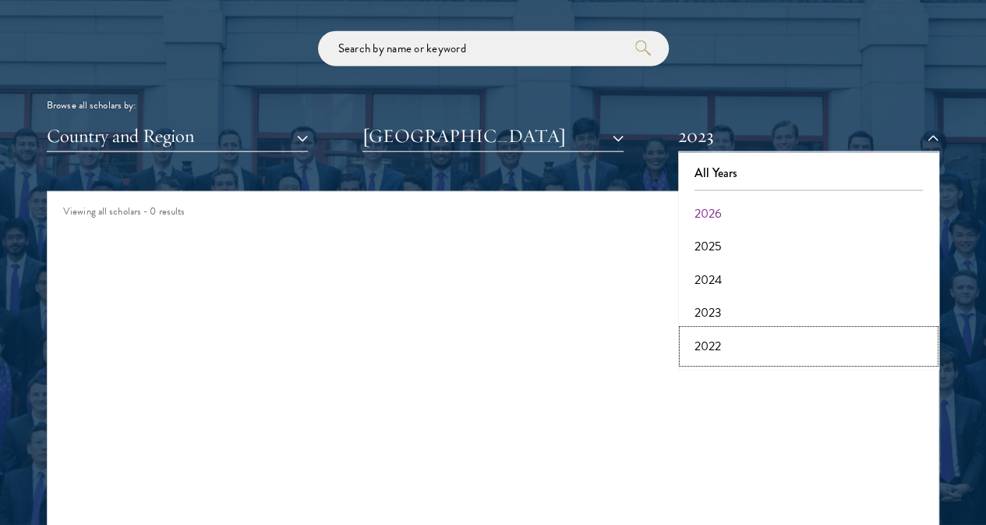
click at [714, 330] on button "2022" at bounding box center [809, 346] width 252 height 33
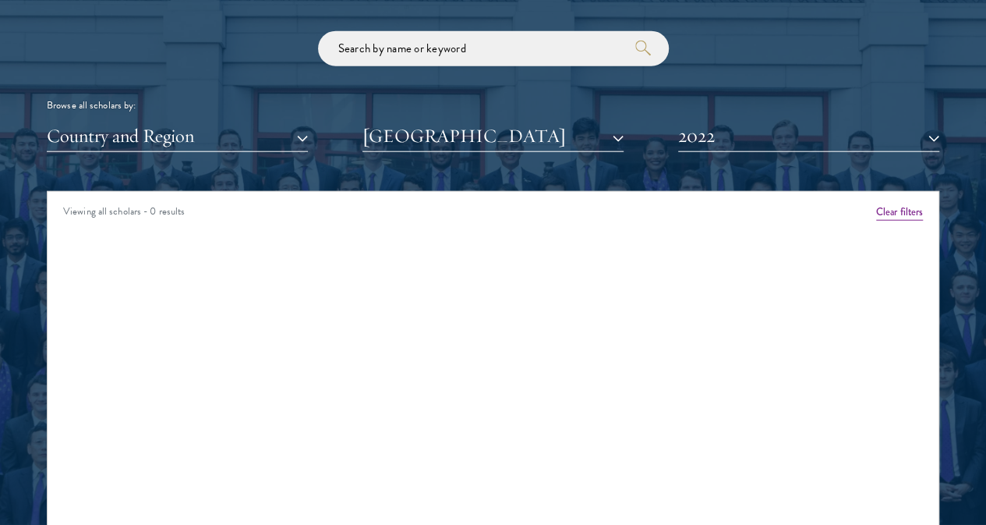
drag, startPoint x: 703, startPoint y: 129, endPoint x: 710, endPoint y: 122, distance: 9.9
click at [705, 129] on div "Scholar Directory Congratulations and welcome to the Schwarzman Scholars Class …" at bounding box center [493, 270] width 893 height 777
click at [717, 120] on button "2022" at bounding box center [808, 136] width 261 height 32
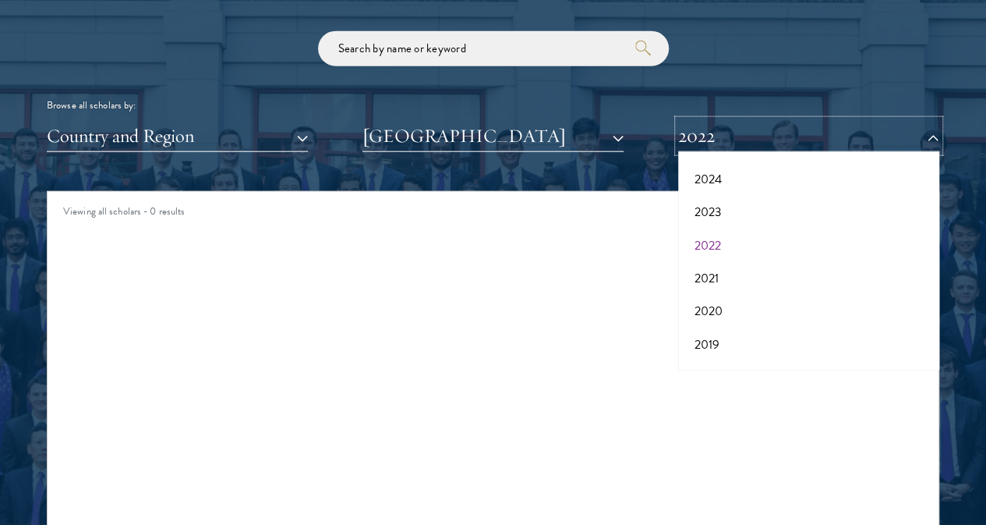
scroll to position [103, 0]
click at [707, 260] on button "2021" at bounding box center [809, 276] width 252 height 33
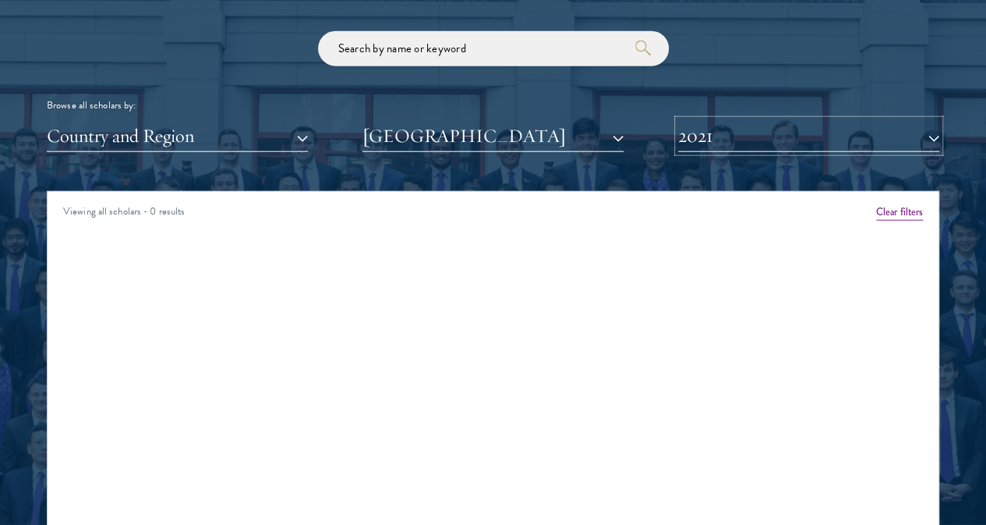
click at [702, 120] on button "2021" at bounding box center [808, 136] width 261 height 32
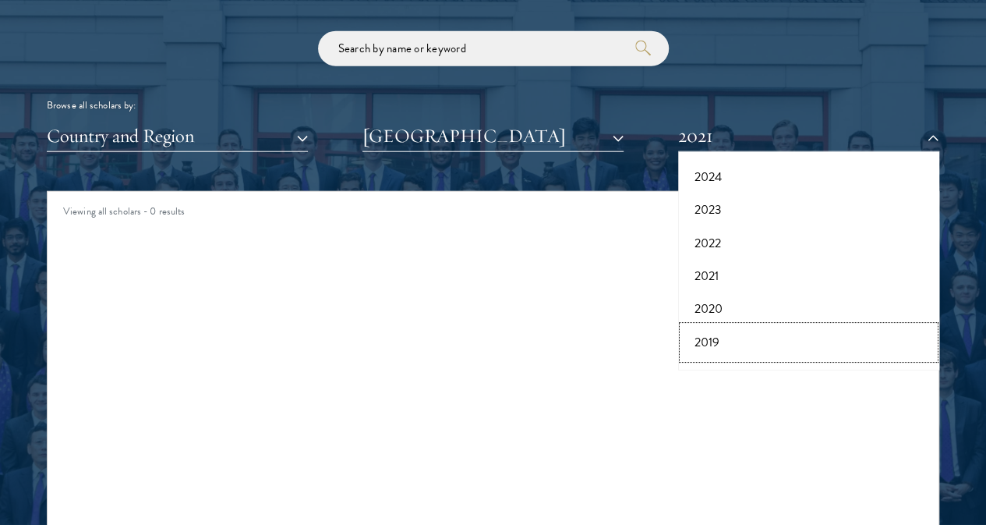
click at [703, 326] on button "2019" at bounding box center [809, 342] width 252 height 33
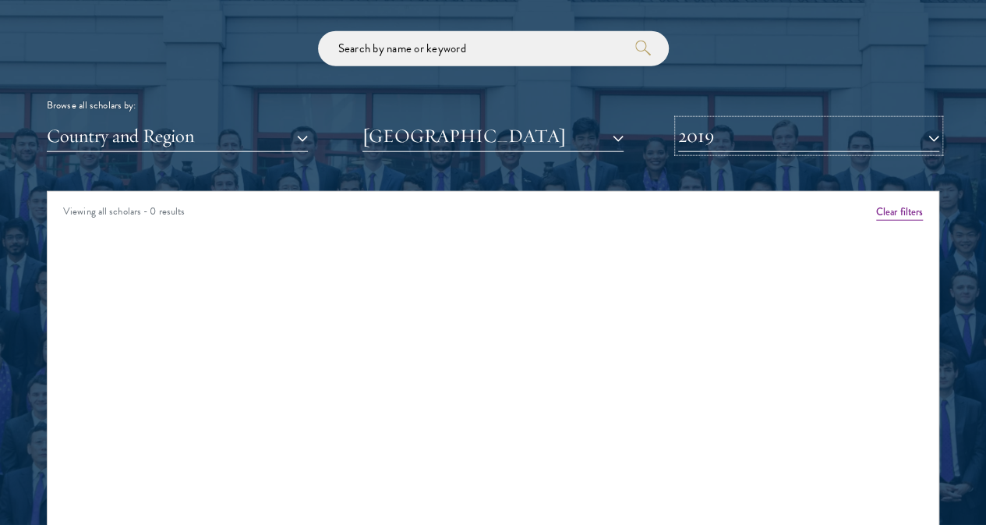
click at [701, 120] on button "2019" at bounding box center [808, 136] width 261 height 32
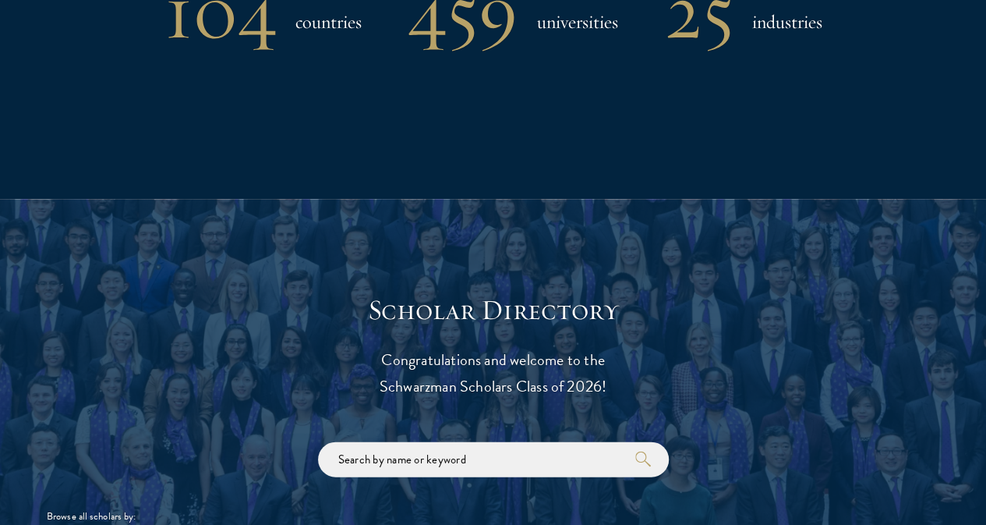
scroll to position [1744, 0]
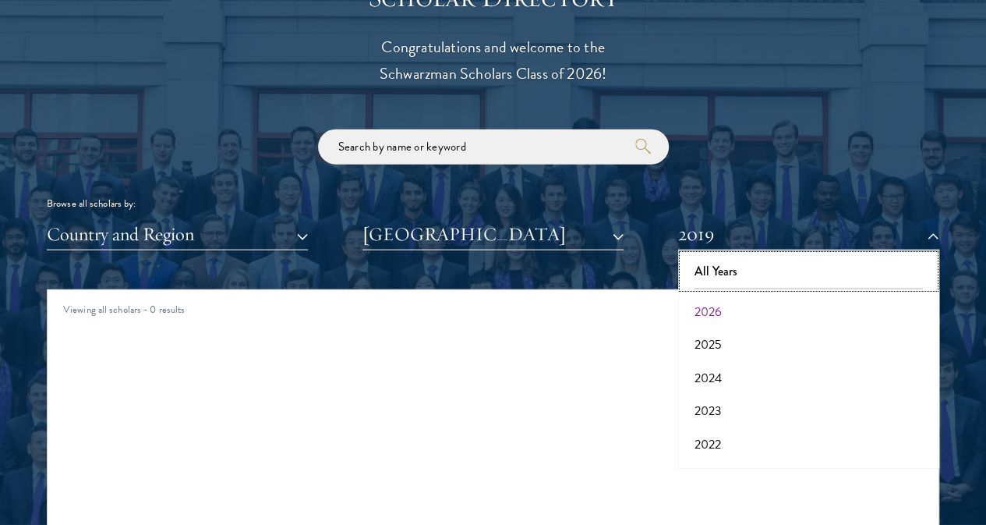
click at [725, 255] on button "All Years" at bounding box center [809, 271] width 252 height 33
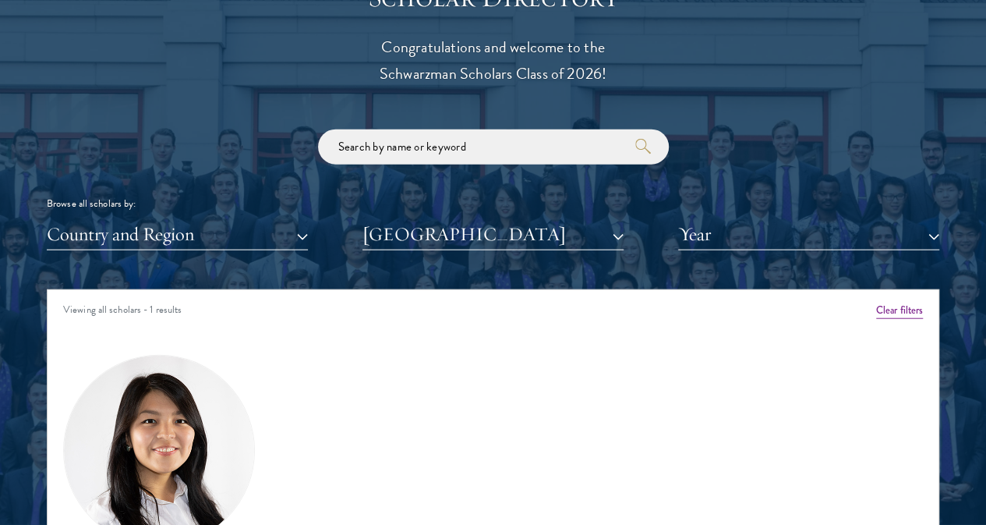
click at [203, 364] on img at bounding box center [159, 451] width 190 height 190
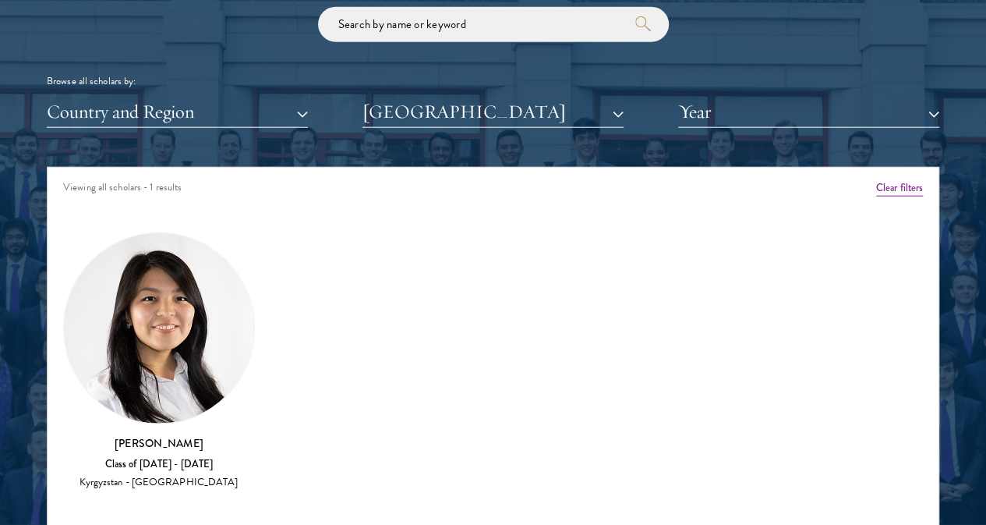
scroll to position [1868, 0]
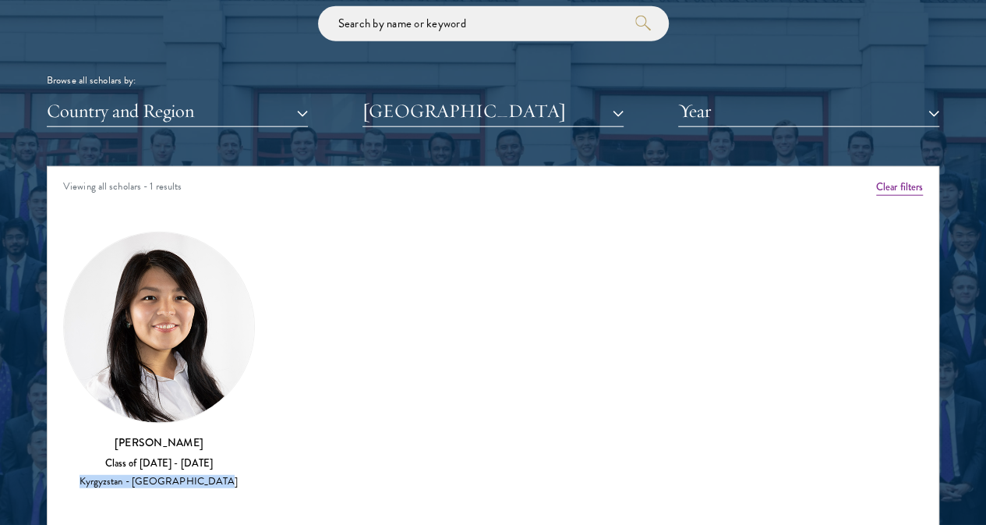
drag, startPoint x: 207, startPoint y: 395, endPoint x: 131, endPoint y: 383, distance: 77.4
click at [131, 475] on div "Kyrgyzstan - [GEOGRAPHIC_DATA]" at bounding box center [159, 481] width 192 height 13
click at [374, 364] on div "Amber Class of [DATE] - [DATE] [GEOGRAPHIC_DATA] - [GEOGRAPHIC_DATA] View Bio C…" at bounding box center [493, 366] width 891 height 310
click at [519, 95] on button "[GEOGRAPHIC_DATA]" at bounding box center [493, 111] width 261 height 32
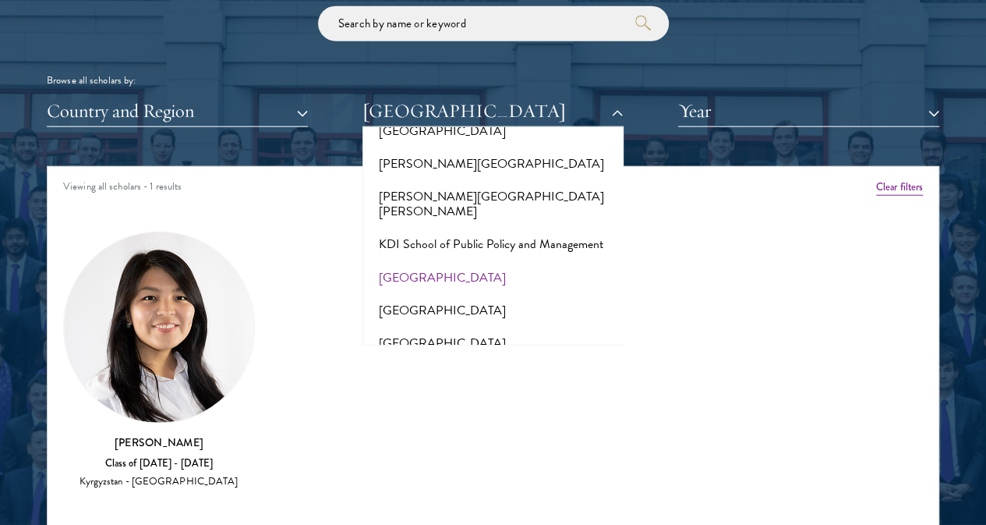
drag, startPoint x: 161, startPoint y: 305, endPoint x: 377, endPoint y: 234, distance: 226.6
click at [161, 304] on div "[PERSON_NAME] Class of [DATE] - [DATE] [GEOGRAPHIC_DATA] - [GEOGRAPHIC_DATA]" at bounding box center [159, 361] width 192 height 258
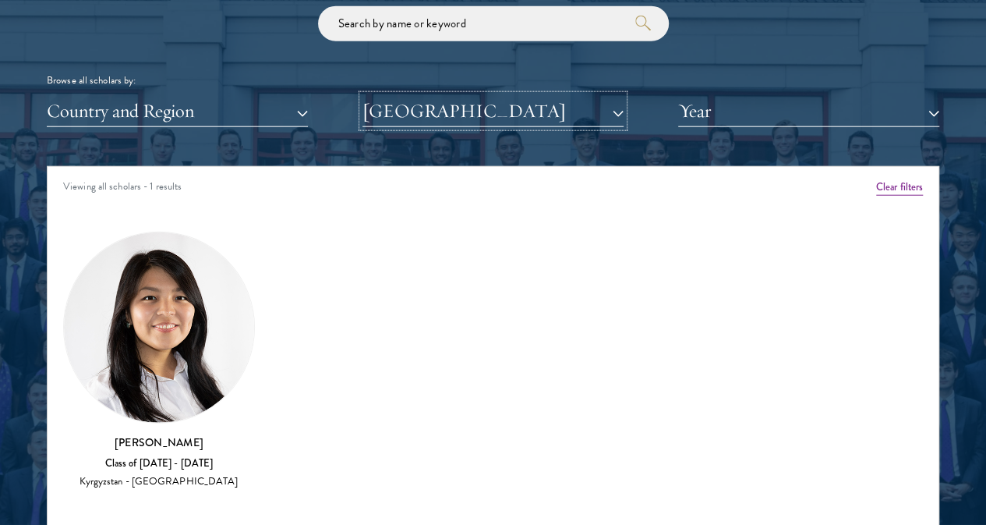
click at [468, 95] on button "[GEOGRAPHIC_DATA]" at bounding box center [493, 111] width 261 height 32
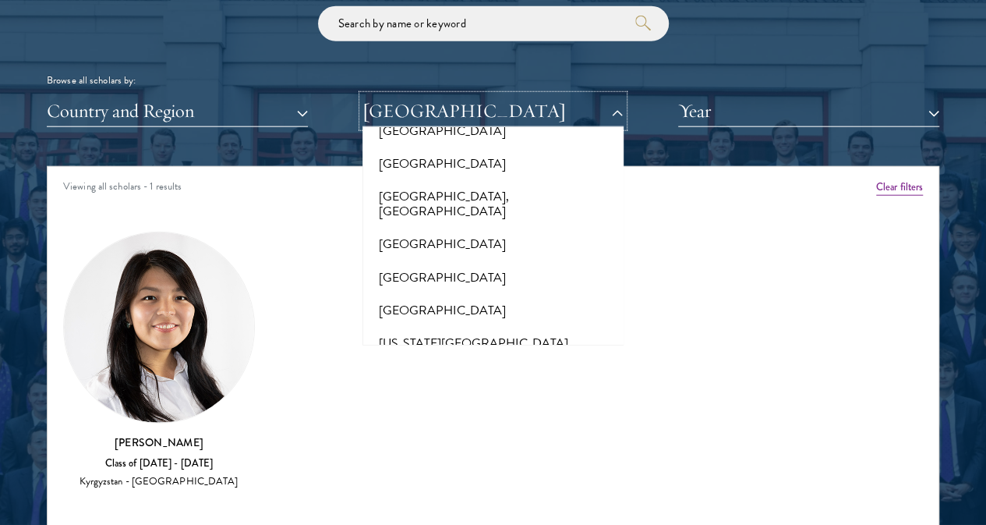
scroll to position [6963, 0]
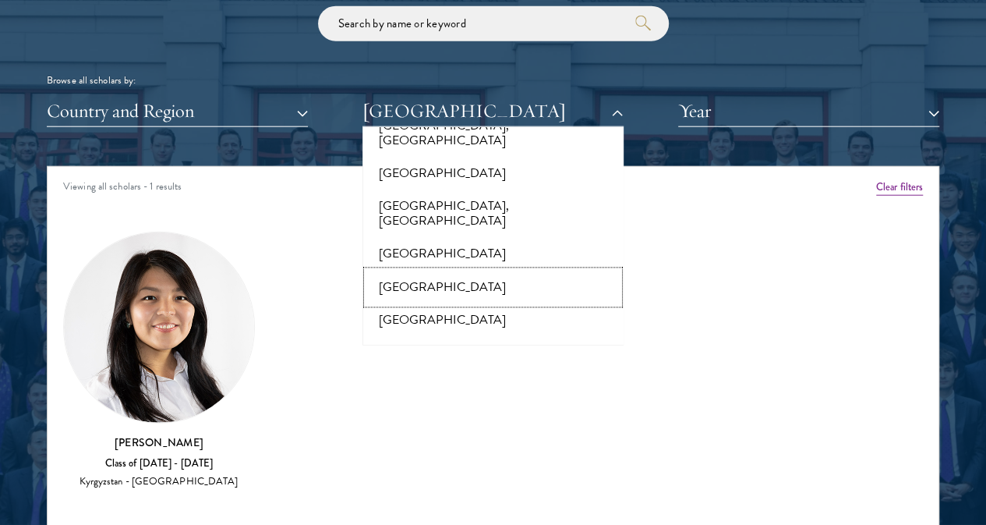
click at [483, 271] on button "[GEOGRAPHIC_DATA]" at bounding box center [493, 287] width 252 height 33
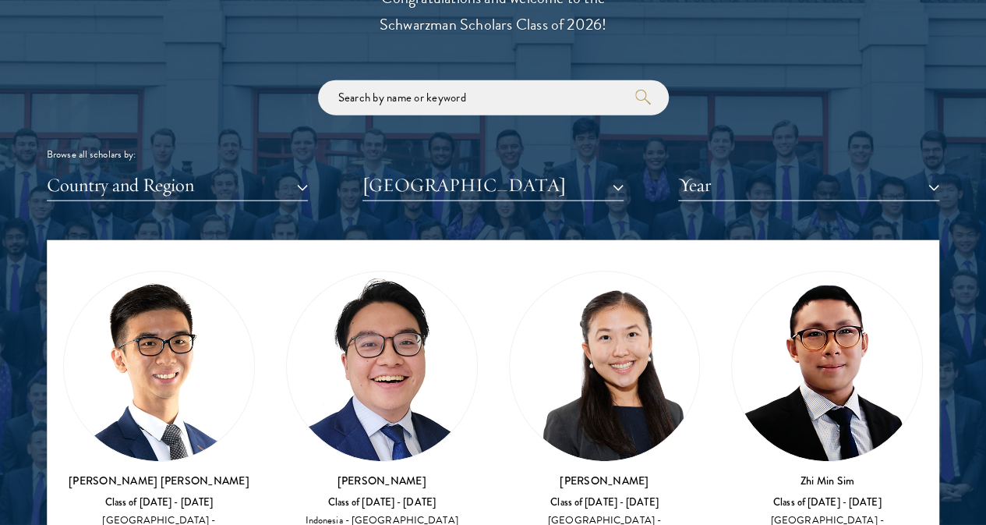
scroll to position [1797, 0]
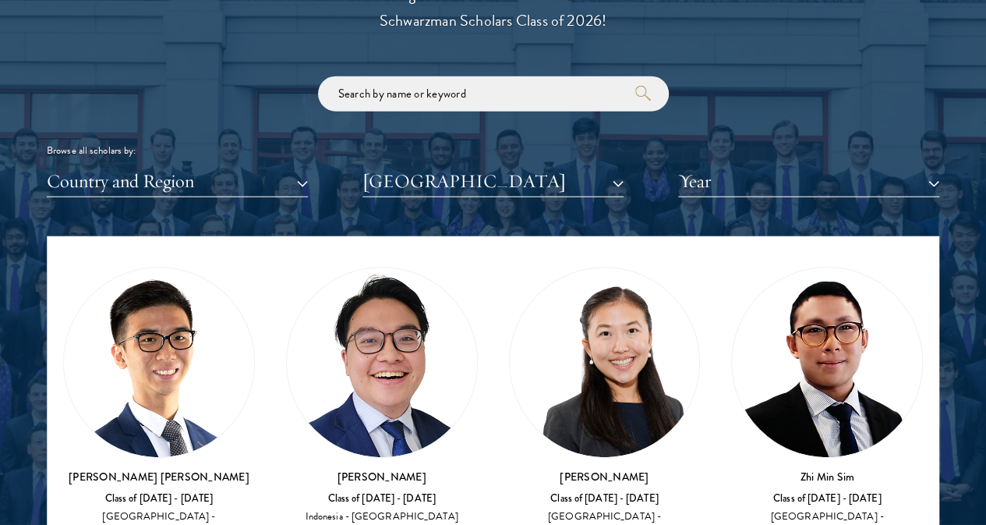
click at [445, 132] on div "Browse all scholars by: Country and Region All Countries and Regions [GEOGRAPHI…" at bounding box center [493, 136] width 893 height 121
click at [437, 165] on button "[GEOGRAPHIC_DATA]" at bounding box center [493, 181] width 261 height 32
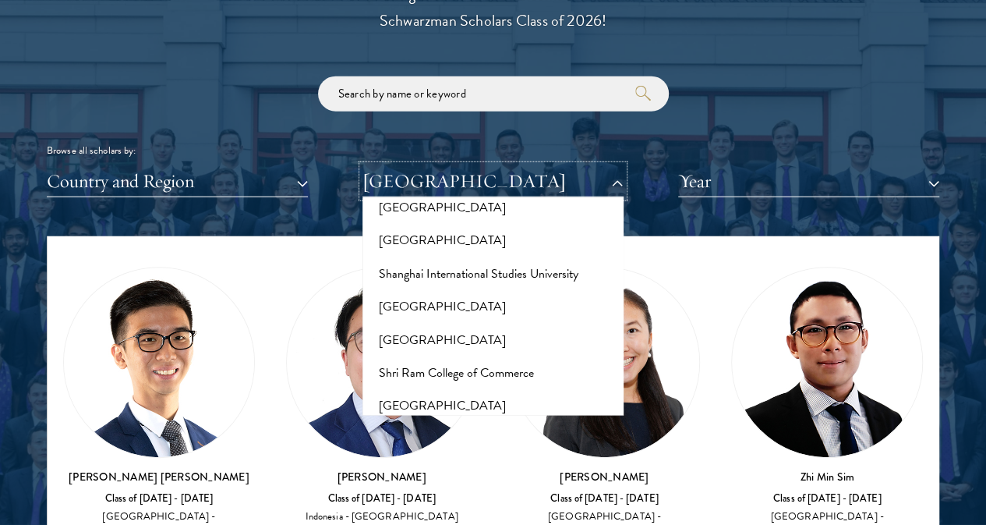
scroll to position [8842, 0]
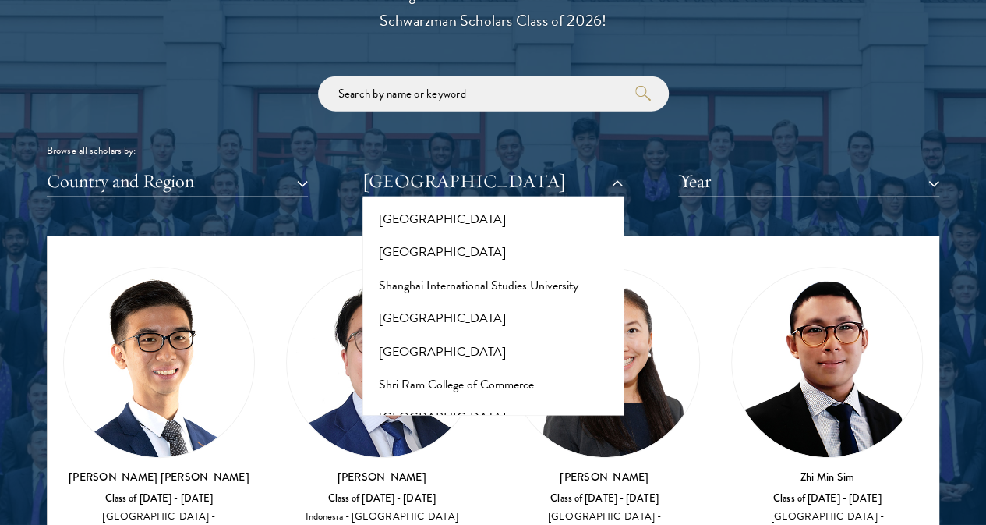
click at [475, 467] on button "Singapore Management University" at bounding box center [493, 483] width 252 height 33
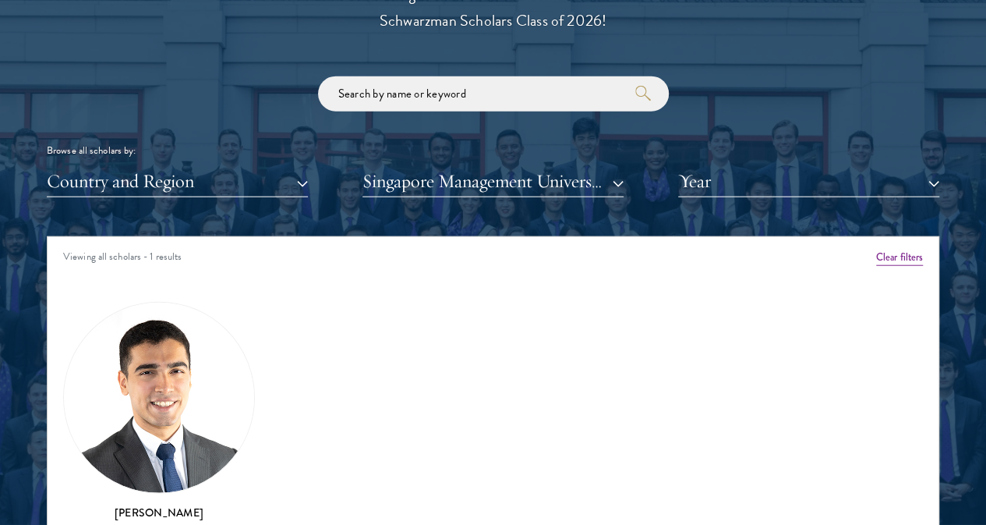
click at [190, 358] on img at bounding box center [159, 398] width 190 height 190
click at [189, 505] on h3 "[PERSON_NAME]" at bounding box center [159, 513] width 192 height 16
